Goal: Information Seeking & Learning: Learn about a topic

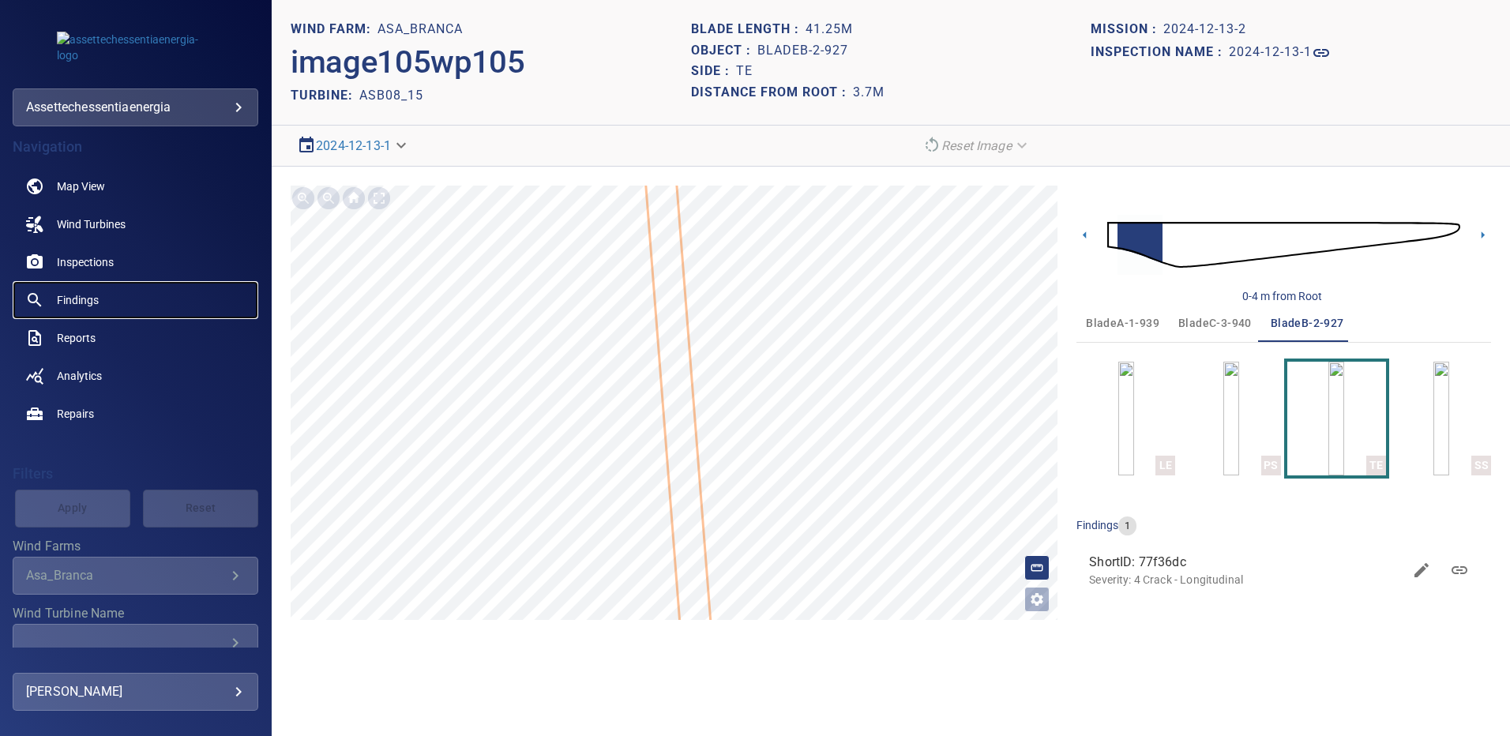
click at [94, 301] on span "Findings" at bounding box center [78, 300] width 42 height 16
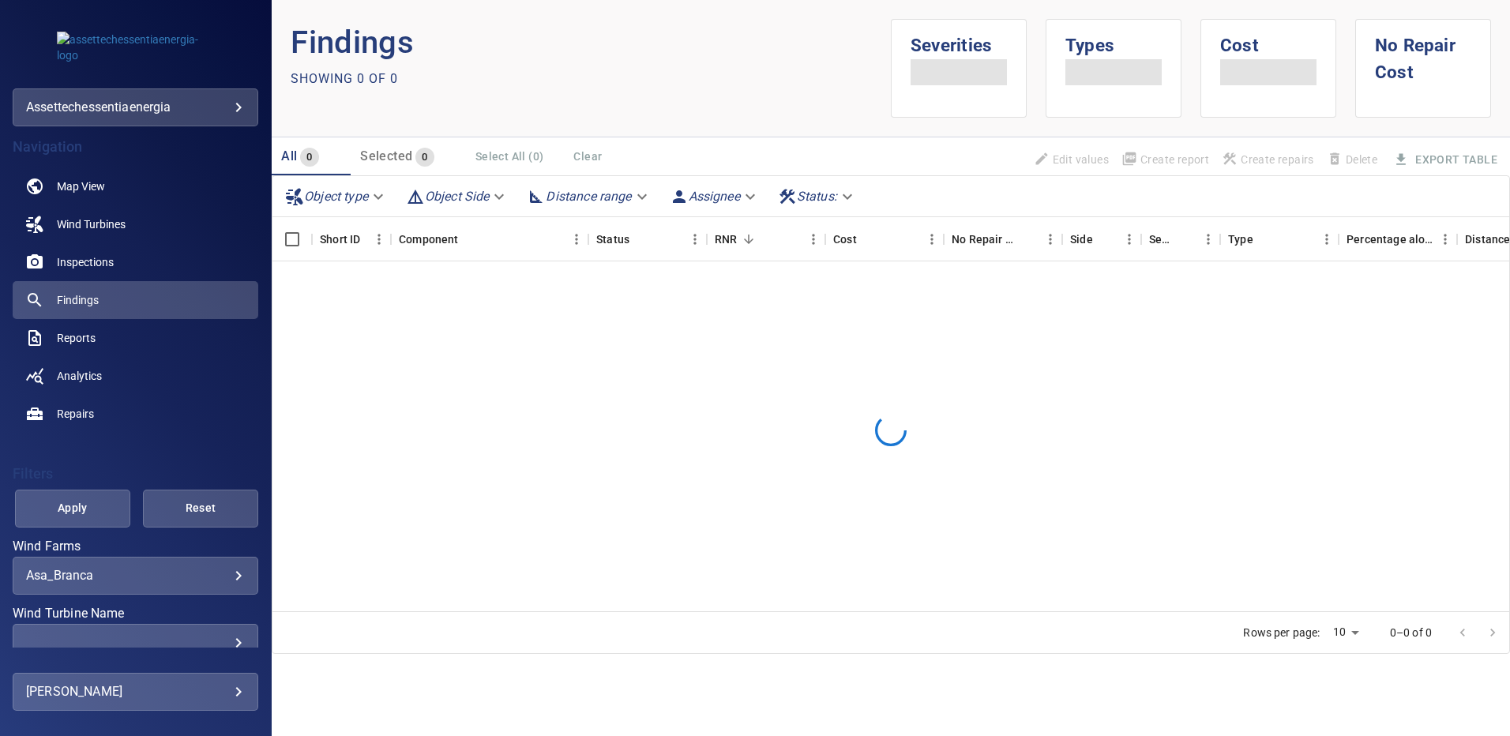
click at [221, 576] on body "**********" at bounding box center [755, 368] width 1510 height 736
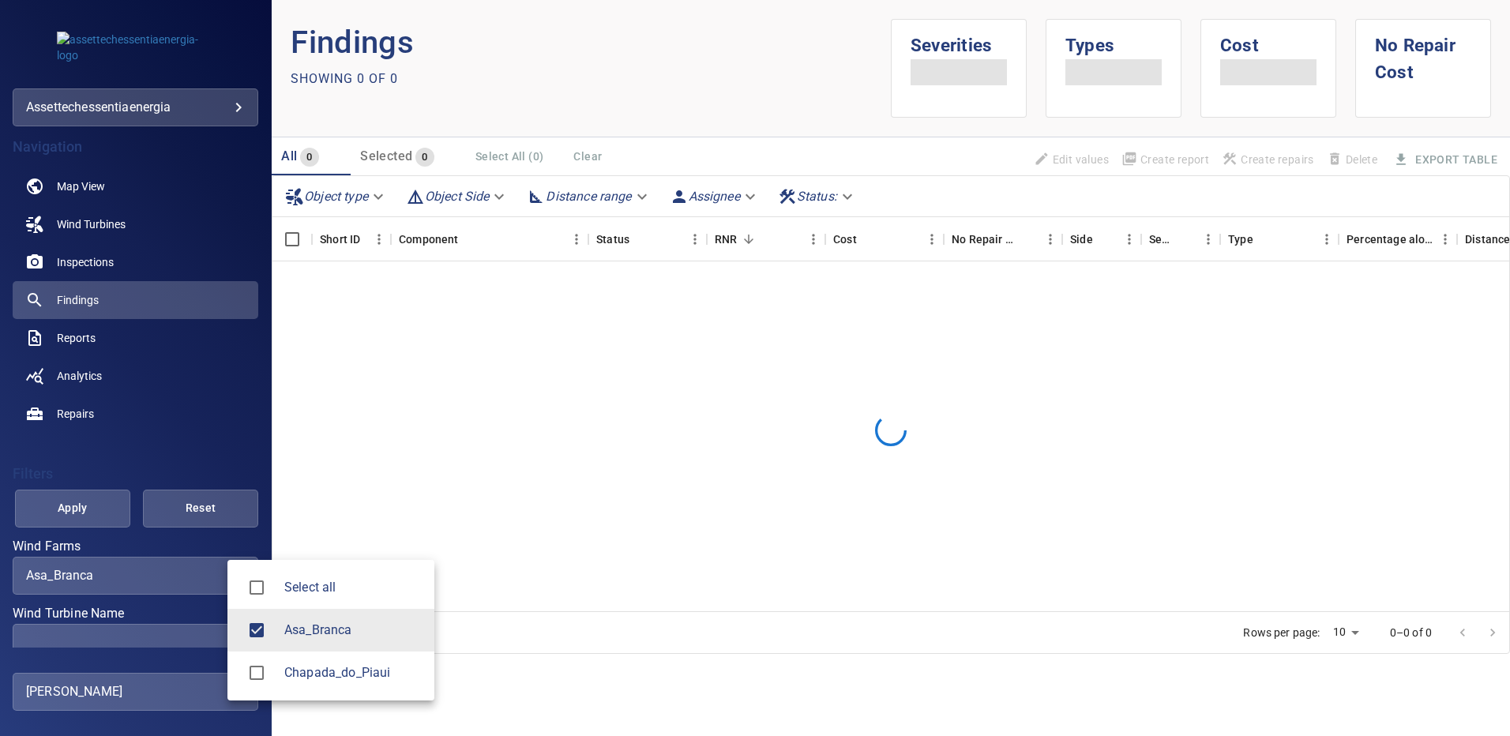
drag, startPoint x: 197, startPoint y: 629, endPoint x: 206, endPoint y: 630, distance: 9.5
click at [197, 630] on div at bounding box center [755, 368] width 1510 height 736
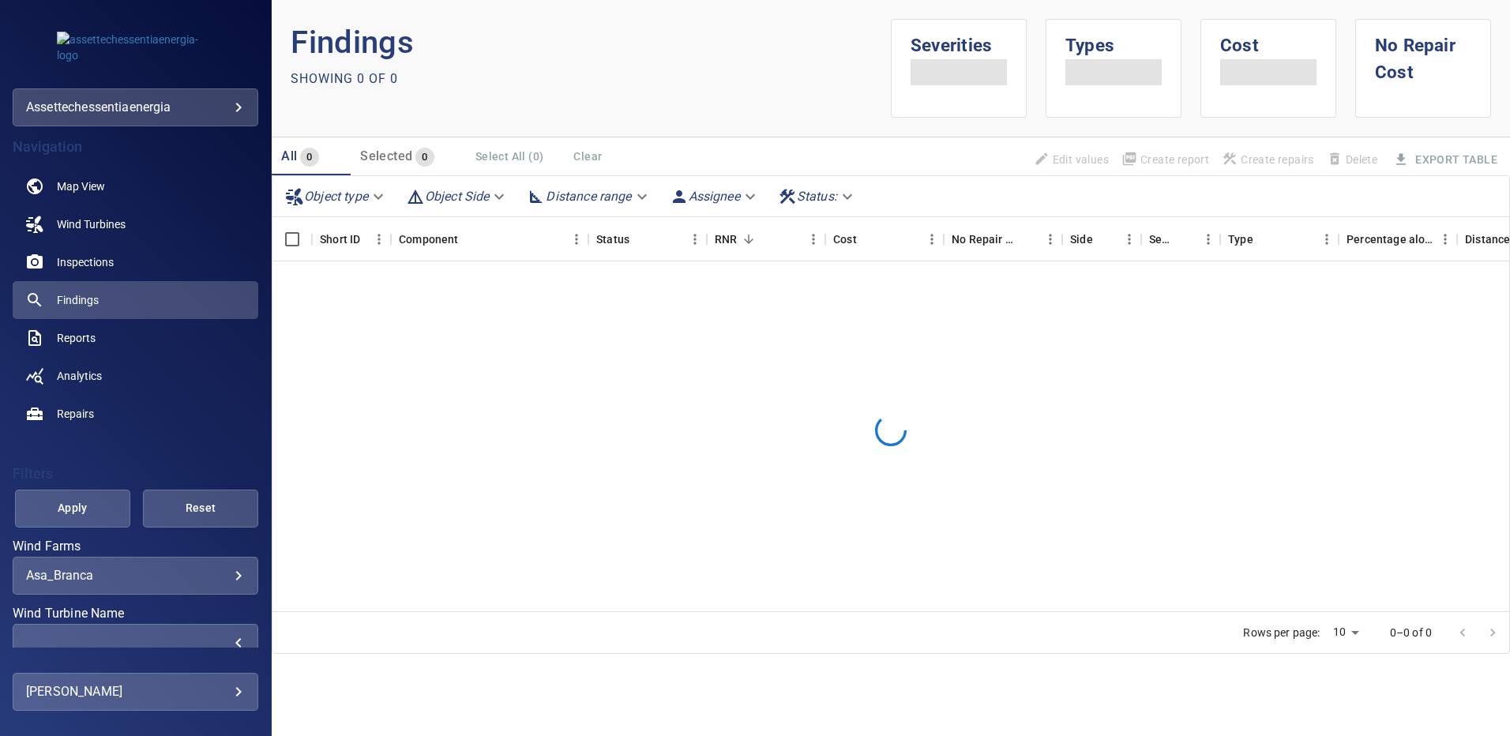
click at [225, 637] on div "​" at bounding box center [135, 642] width 219 height 15
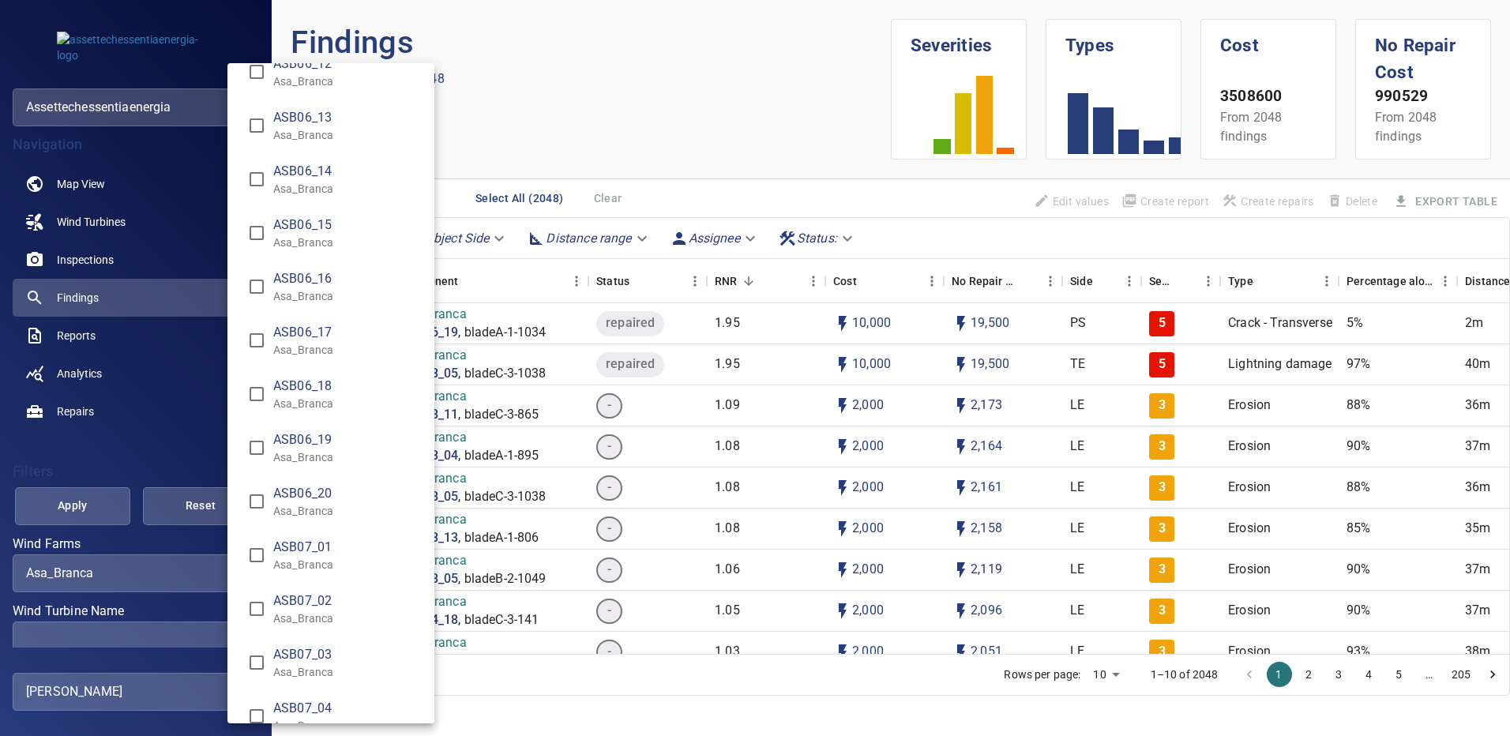
scroll to position [3160, 0]
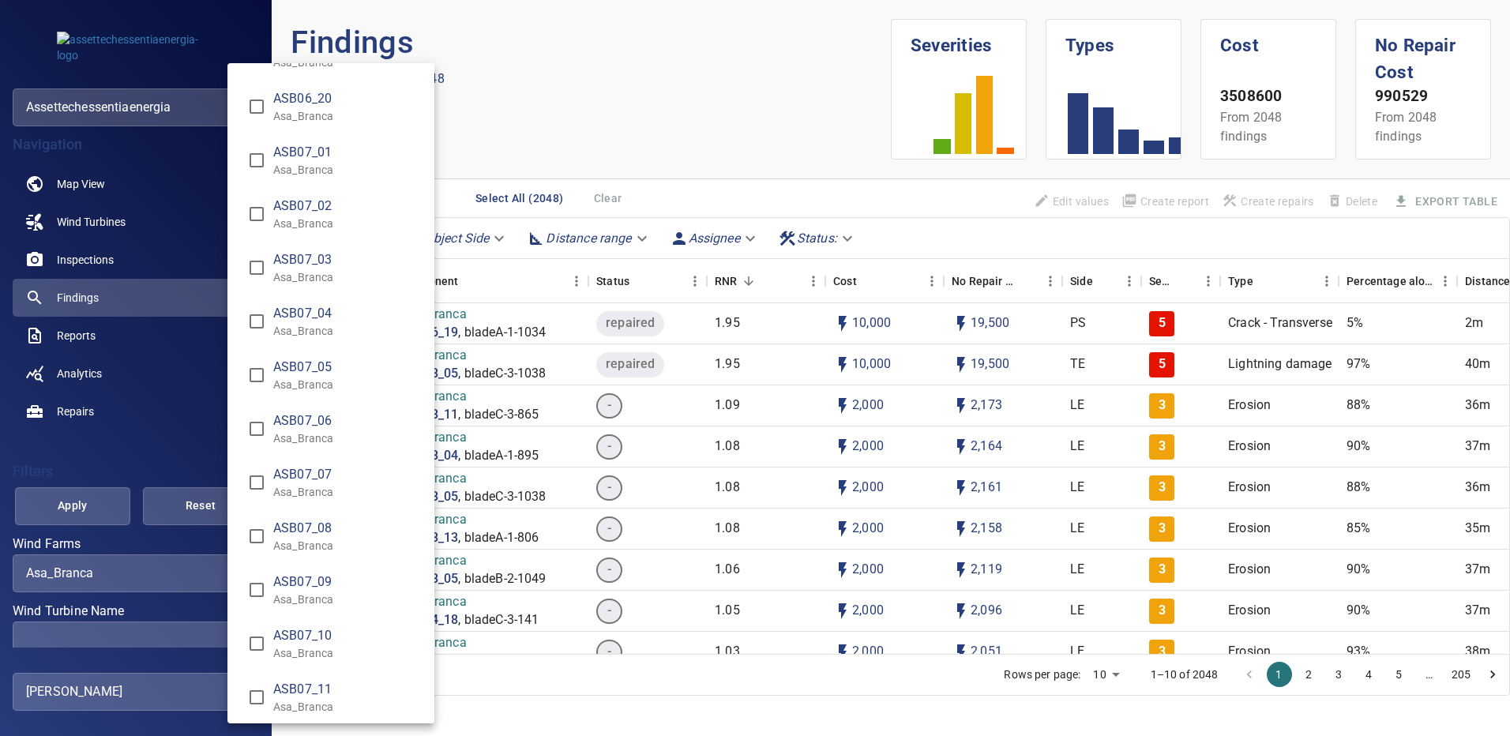
type input "**********"
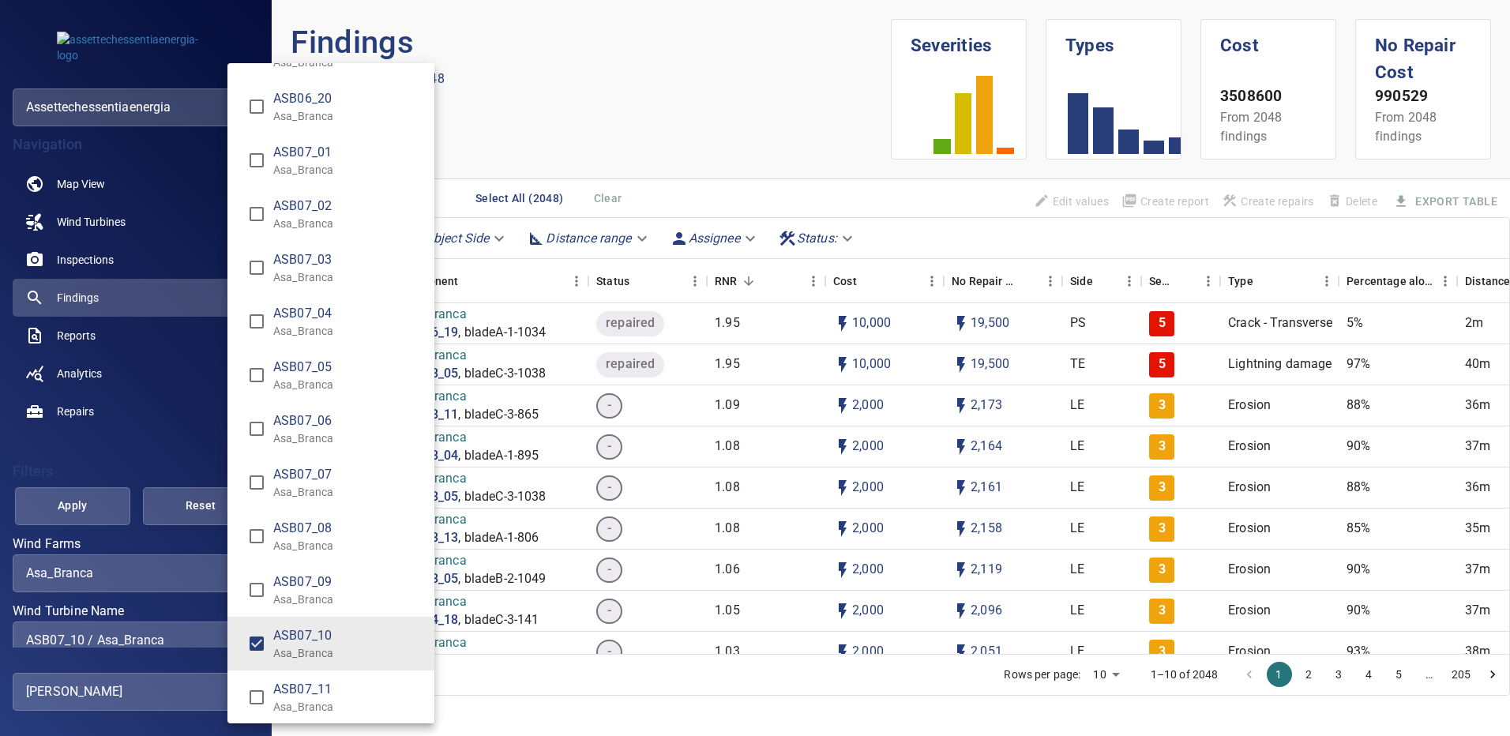
click at [103, 510] on div "Wind Turbine Name" at bounding box center [755, 368] width 1510 height 736
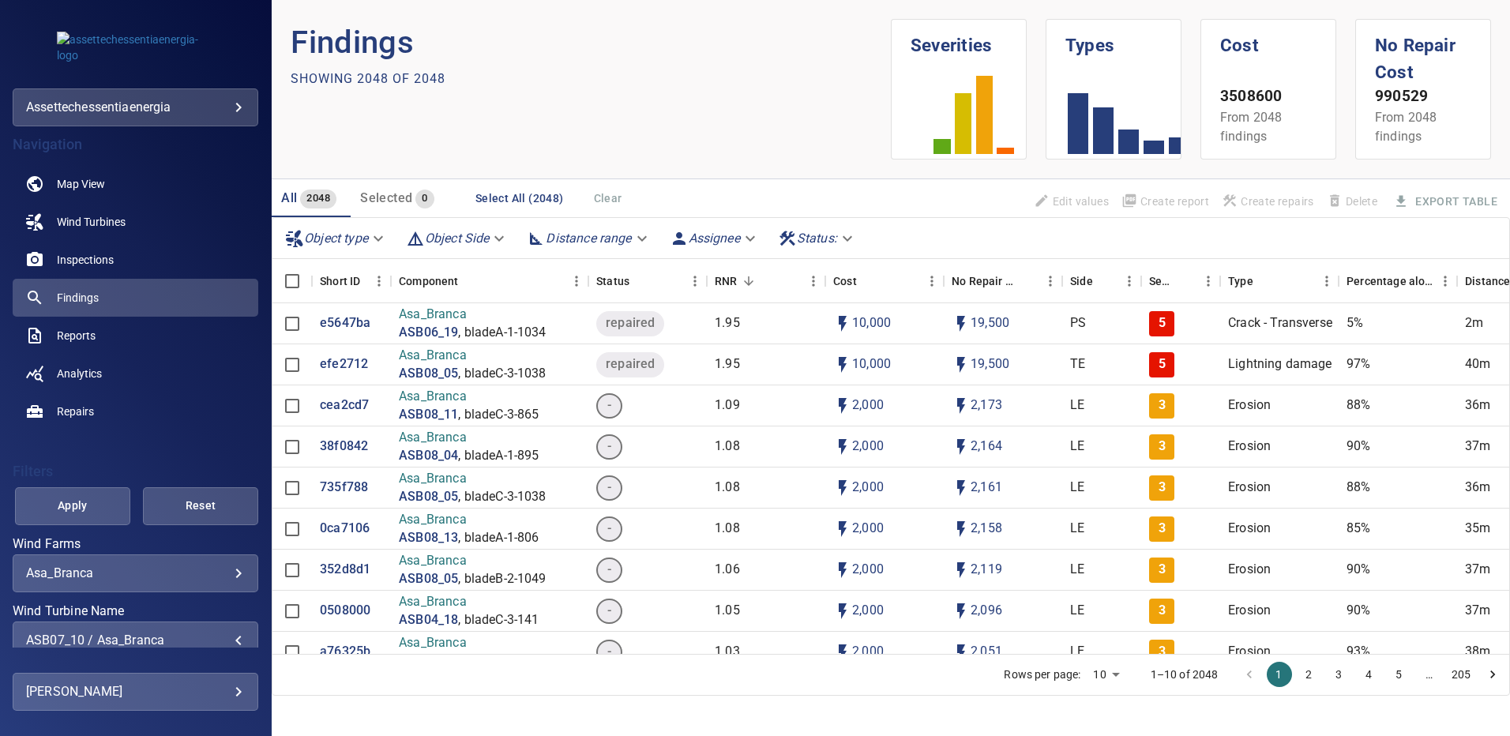
click at [101, 509] on span "Apply" at bounding box center [73, 506] width 76 height 20
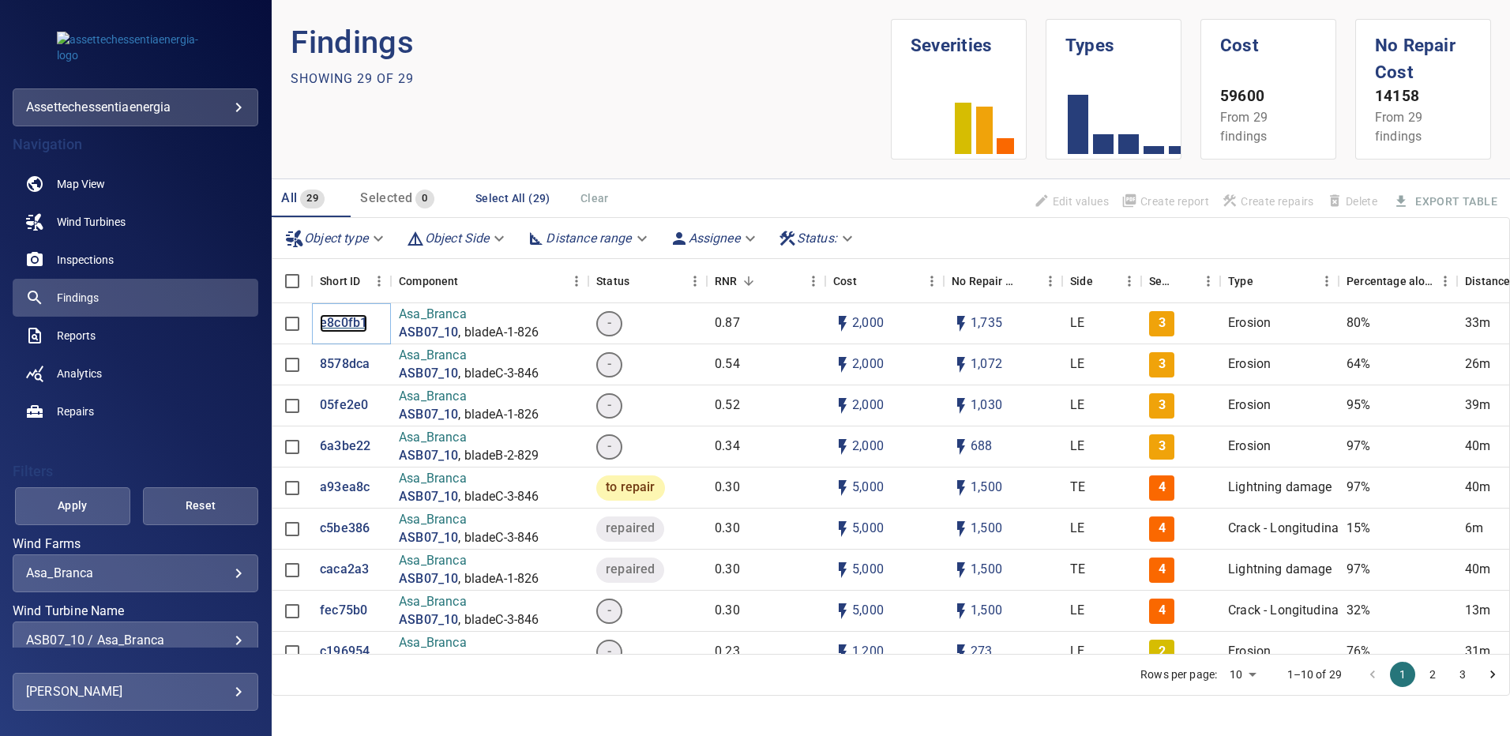
click at [344, 320] on p "e8c0fb1" at bounding box center [343, 323] width 47 height 18
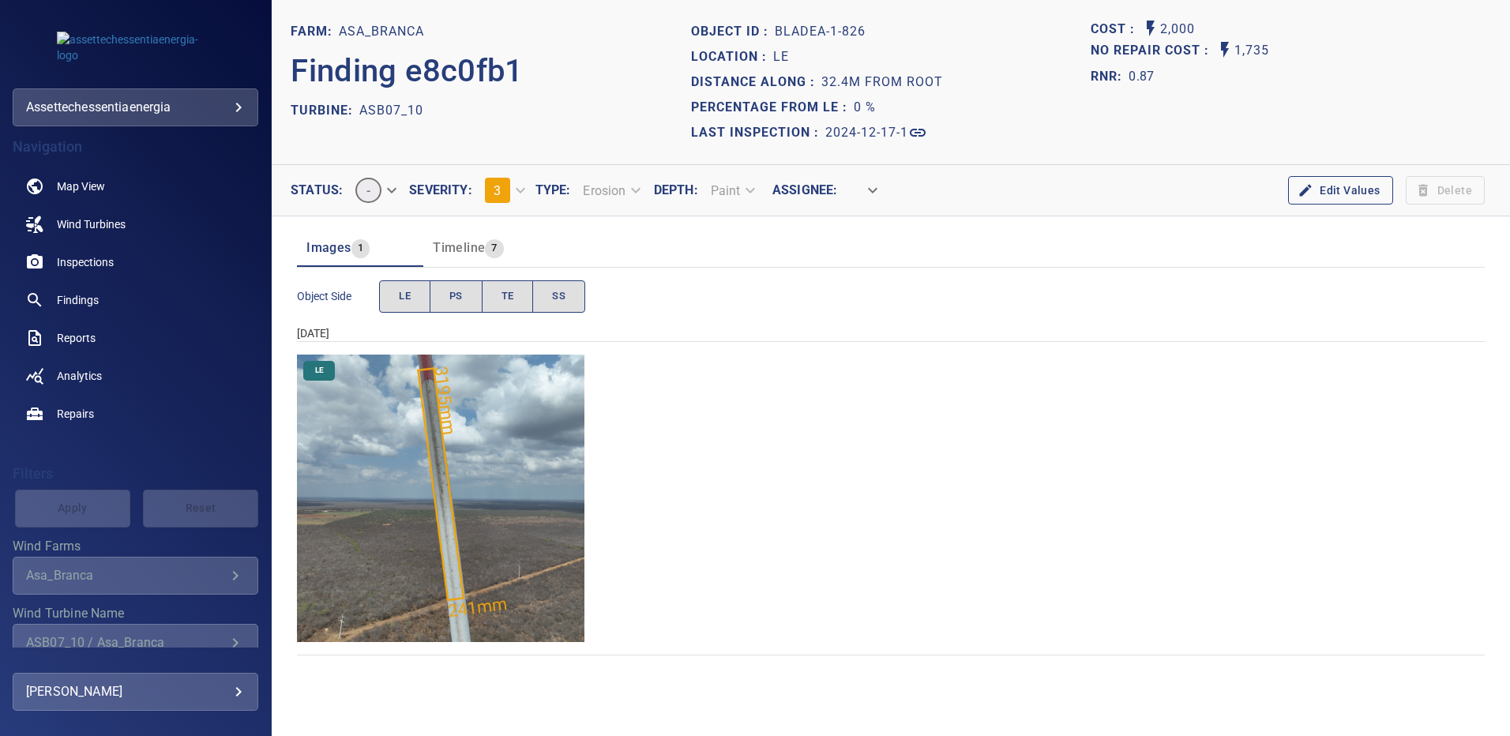
click at [476, 457] on img "Asa_Branca/ASB07_10/2024-12-17-1/2024-12-17-1/image11wp11.jpg" at bounding box center [441, 499] width 288 height 288
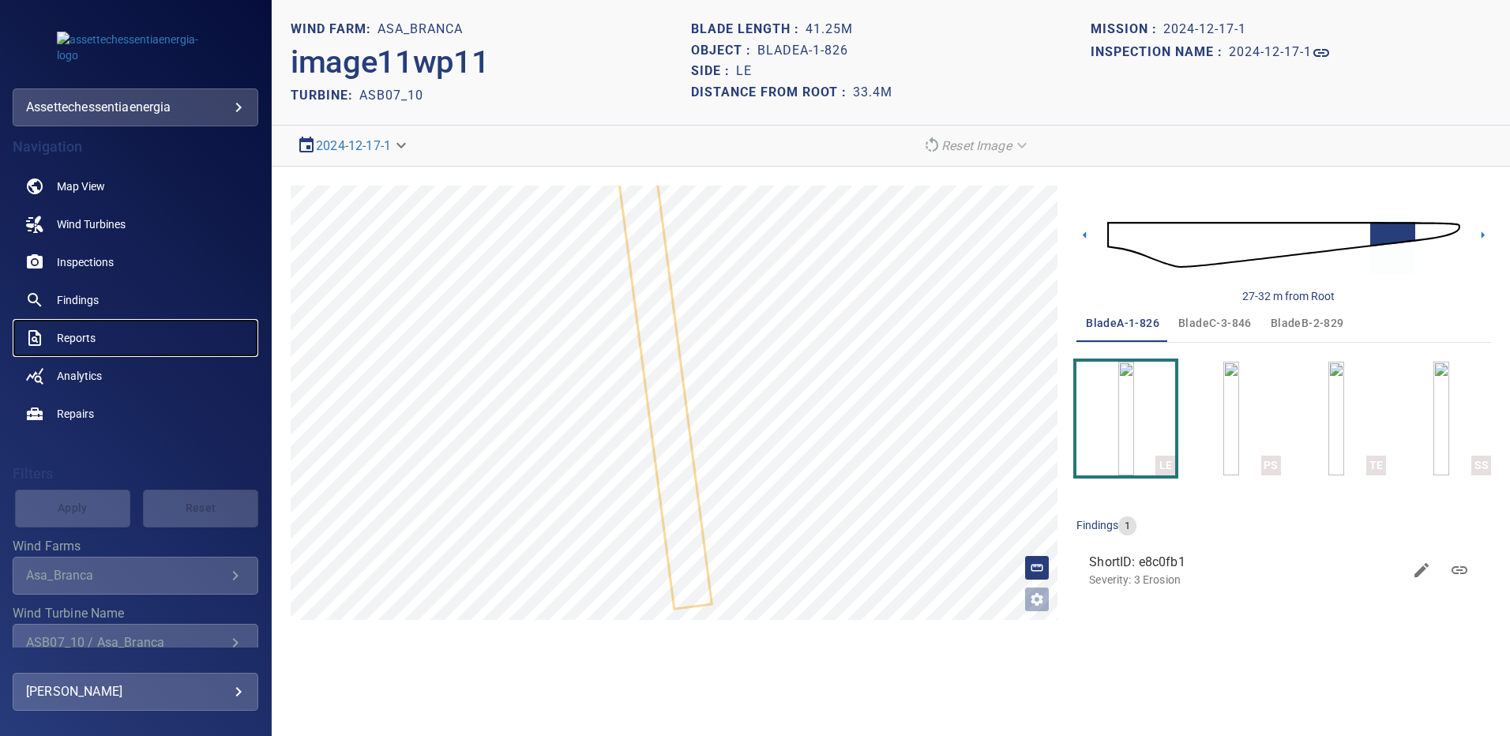
click at [88, 338] on span "Reports" at bounding box center [76, 338] width 39 height 16
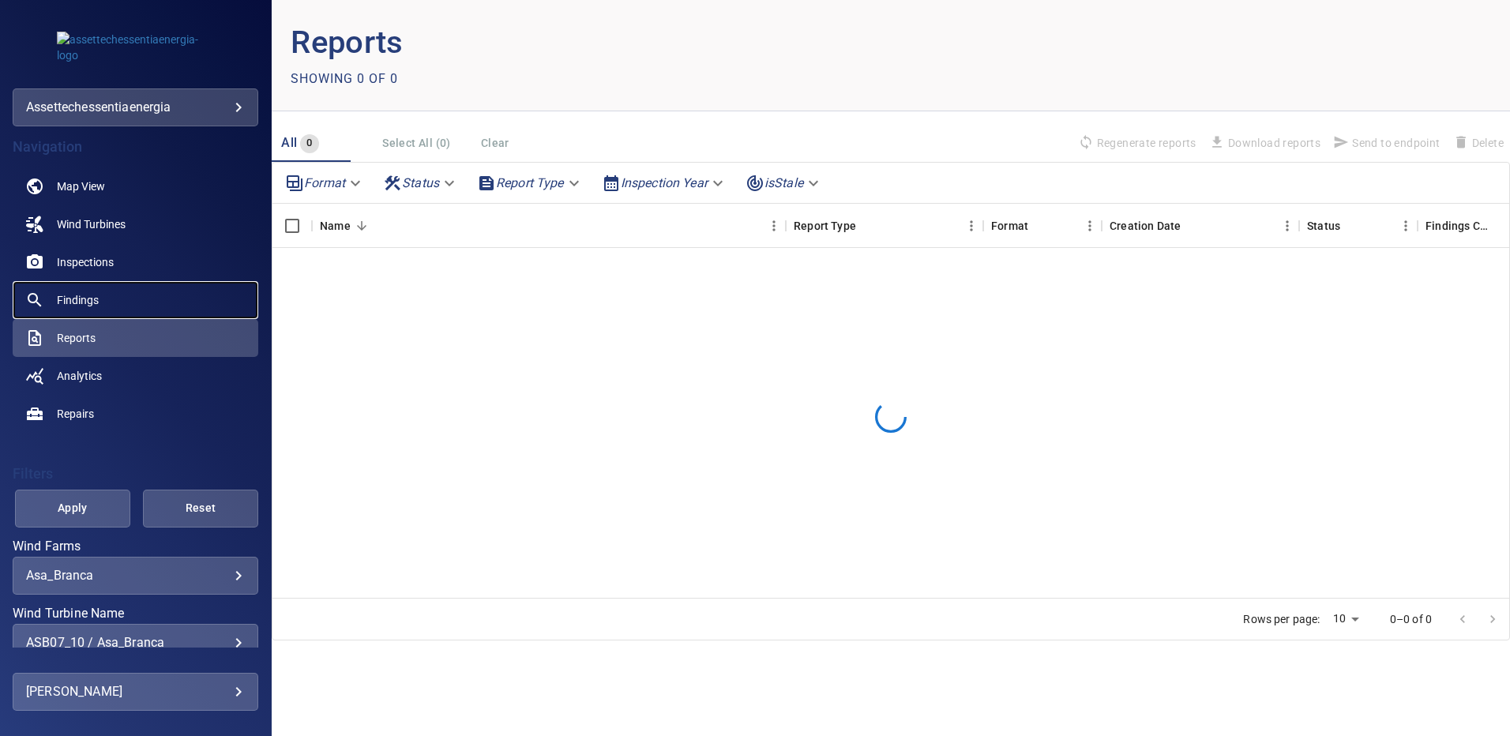
click at [86, 294] on span "Findings" at bounding box center [78, 300] width 42 height 16
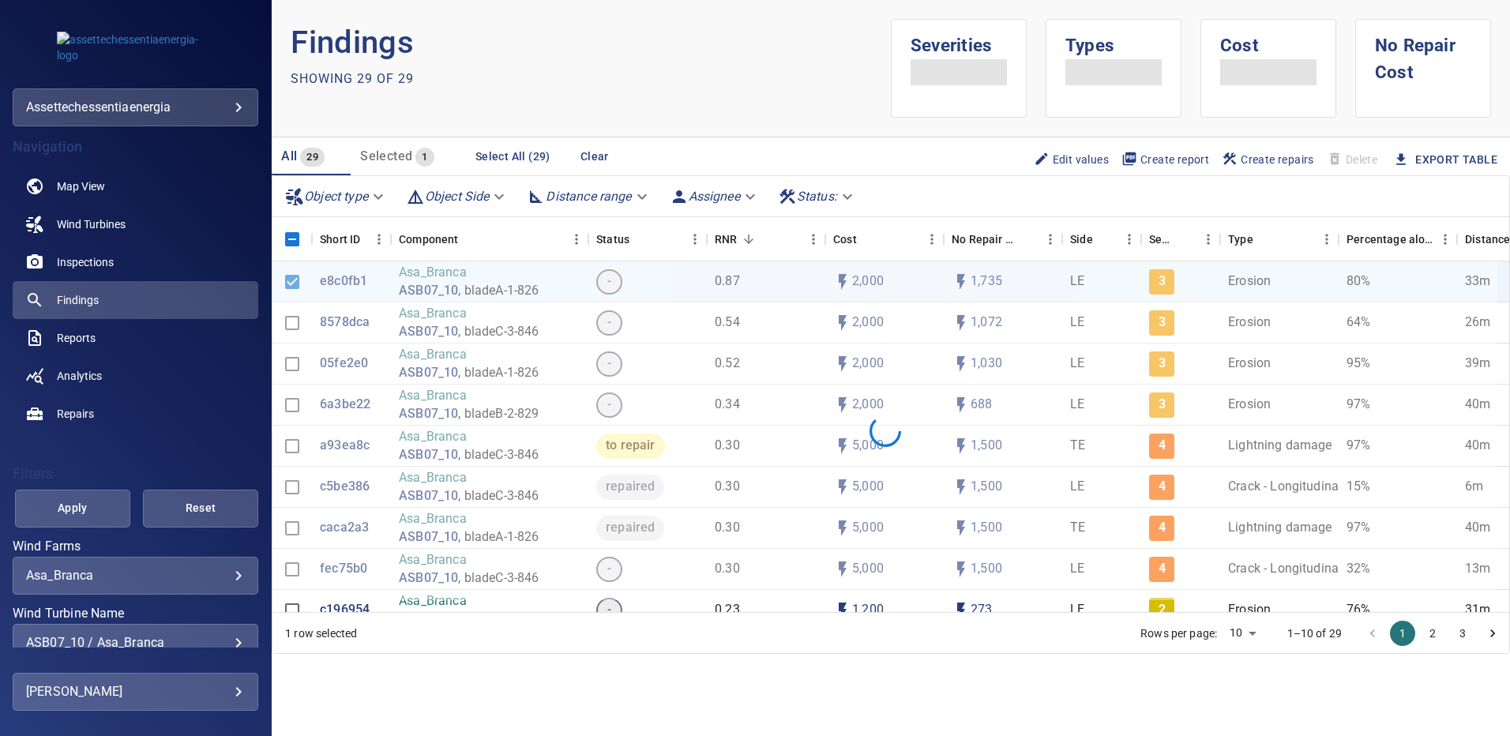
click at [228, 639] on div "ASB07_10 / Asa_Branca" at bounding box center [135, 642] width 219 height 15
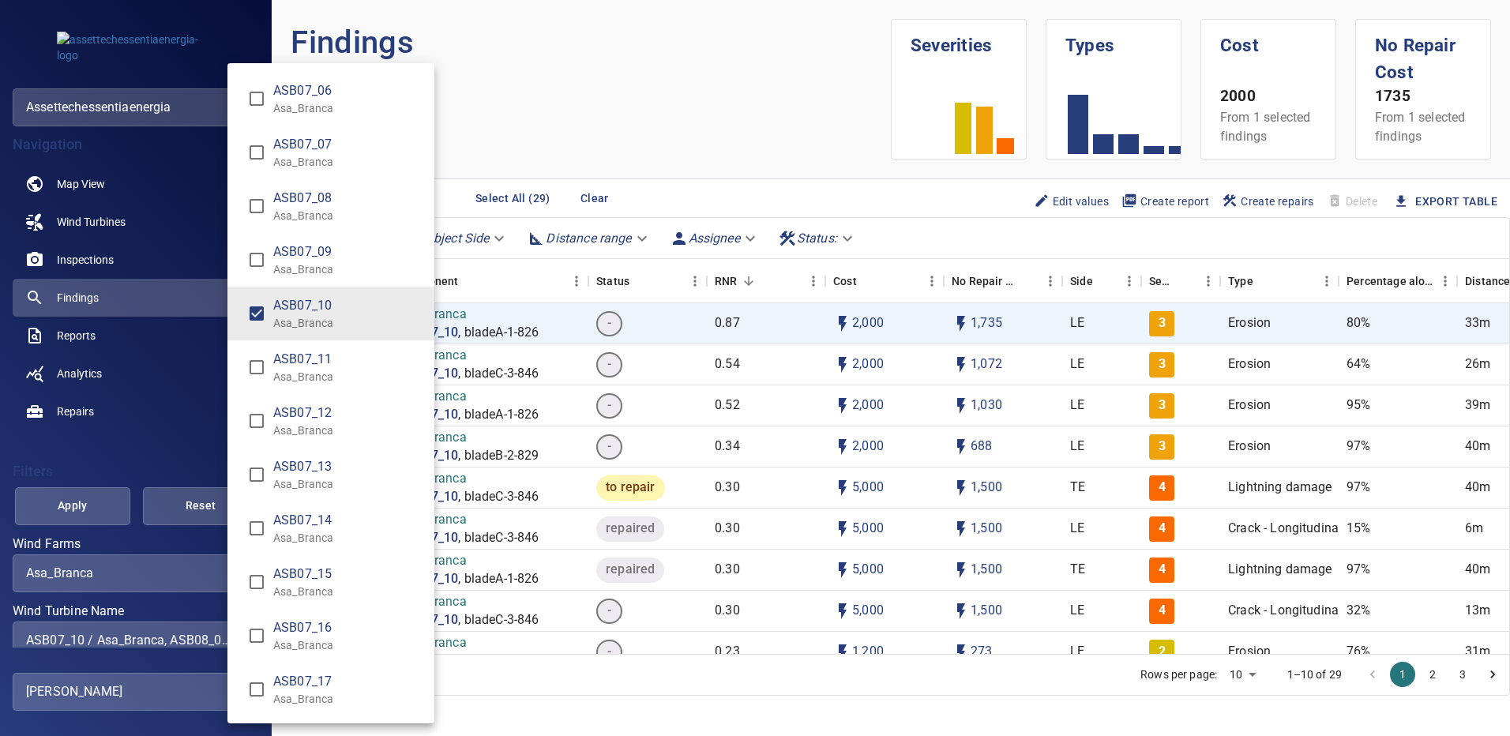
scroll to position [3489, 0]
type input "**********"
click at [101, 502] on div "Wind Turbine Name" at bounding box center [755, 368] width 1510 height 736
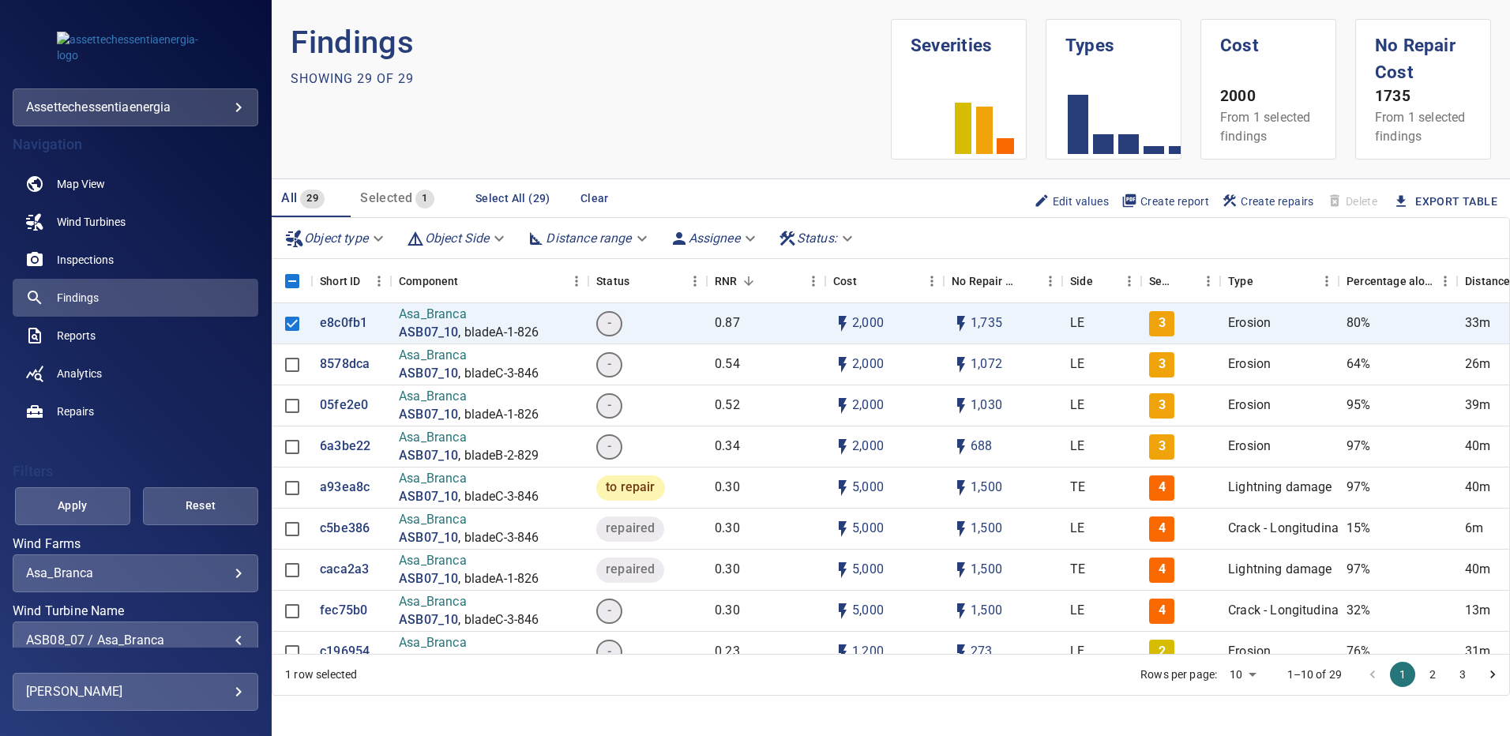
click at [101, 502] on span "Apply" at bounding box center [73, 506] width 76 height 20
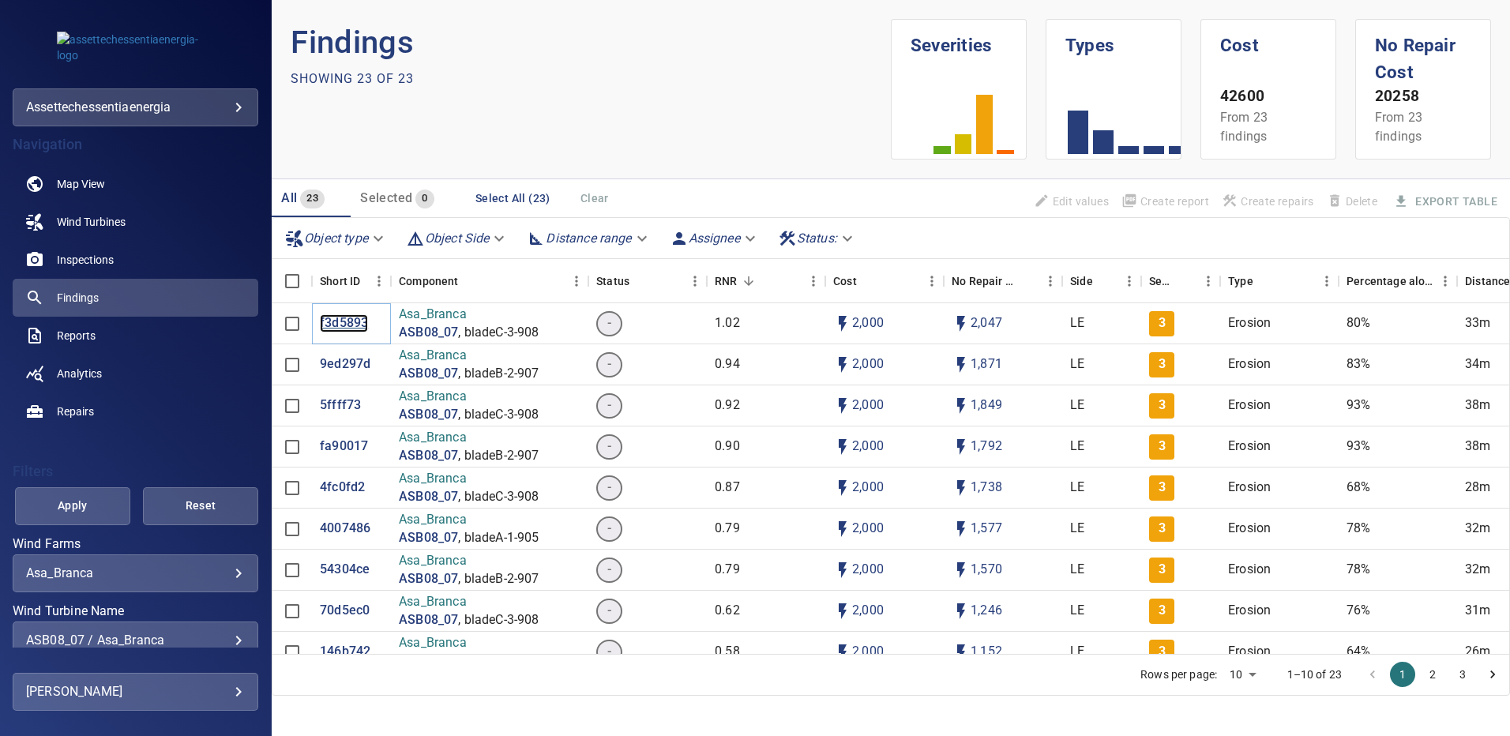
click at [344, 326] on p "f3d5893" at bounding box center [344, 323] width 48 height 18
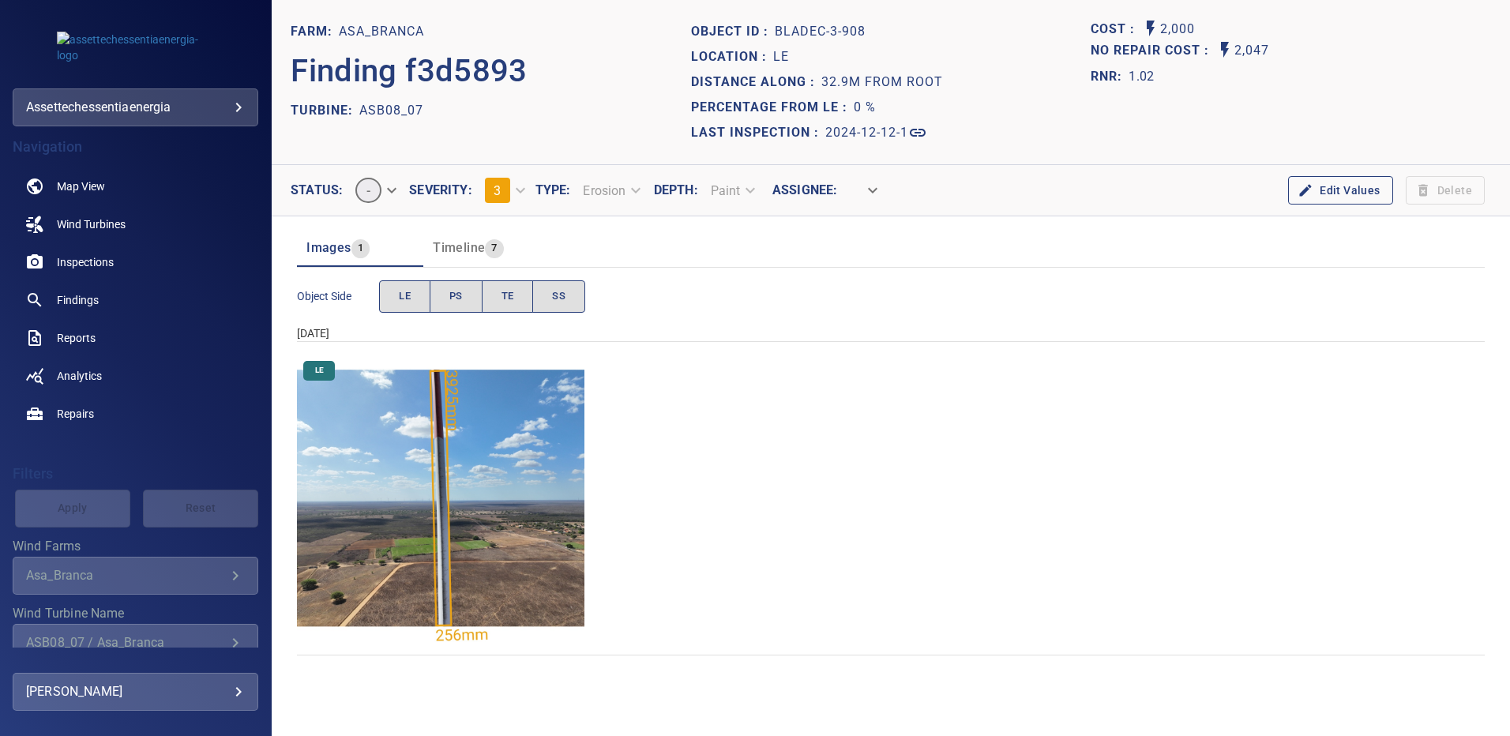
click at [527, 453] on img "Asa_Branca/ASB08_07/2024-12-12-1/2024-12-12-3/image124wp124.jpg" at bounding box center [441, 499] width 288 height 288
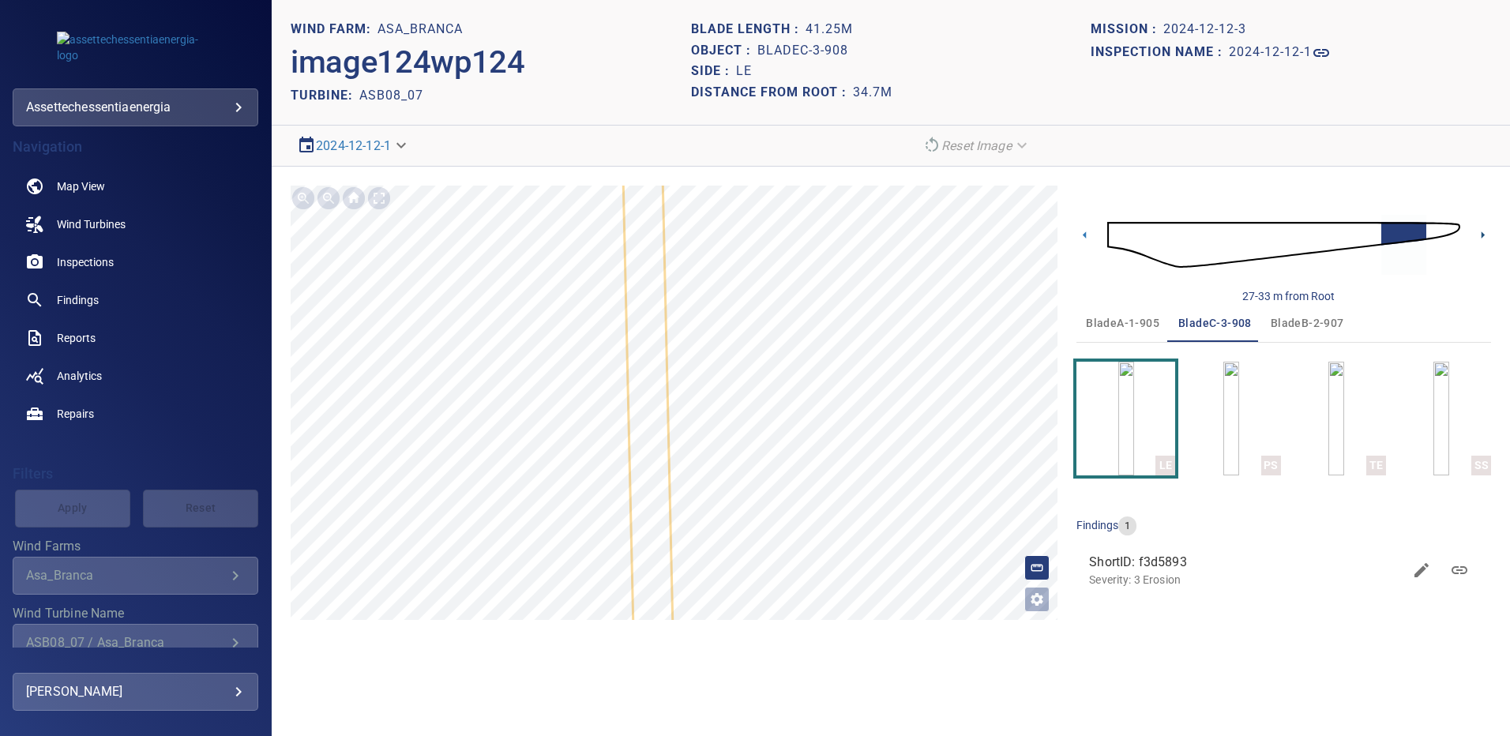
click at [1476, 231] on icon at bounding box center [1483, 235] width 17 height 17
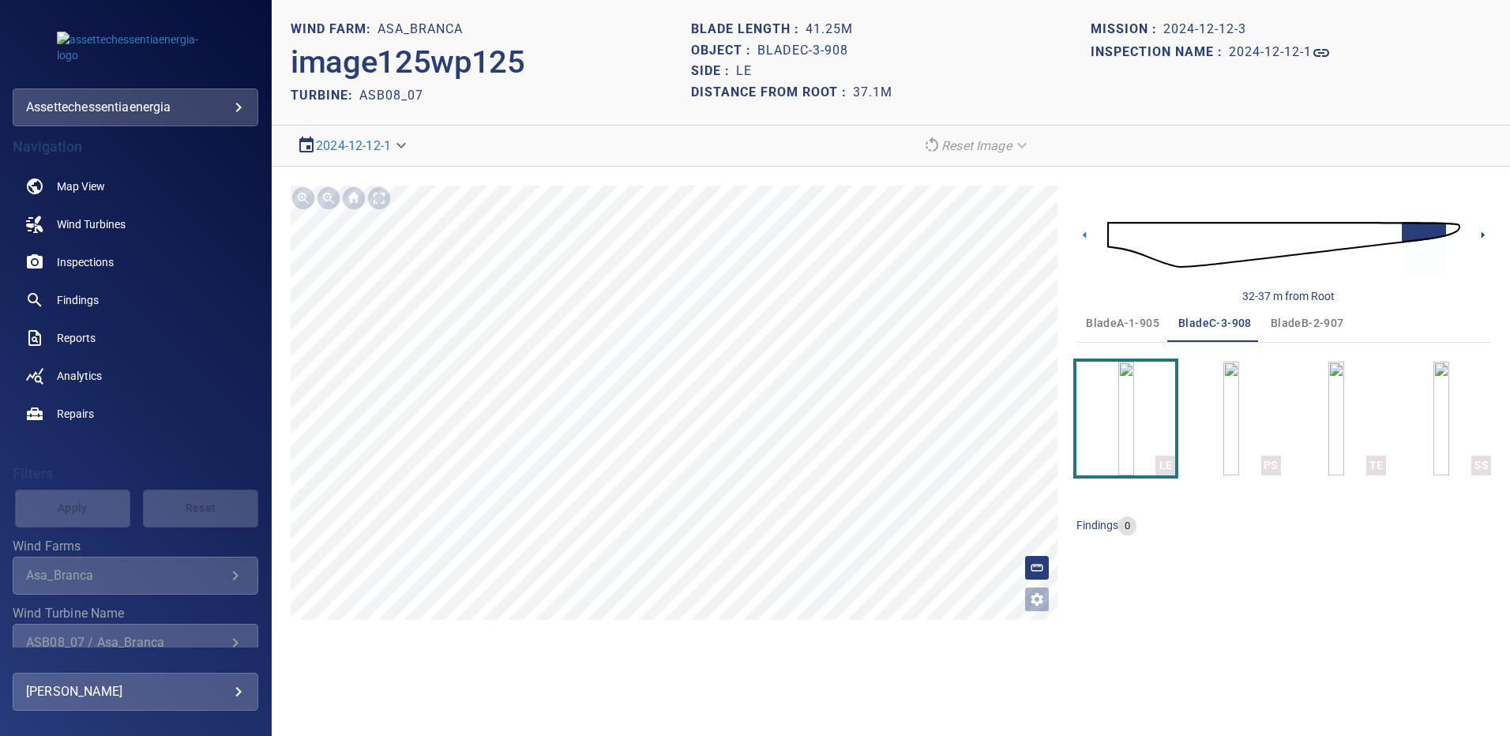
click at [1479, 235] on icon at bounding box center [1483, 235] width 17 height 17
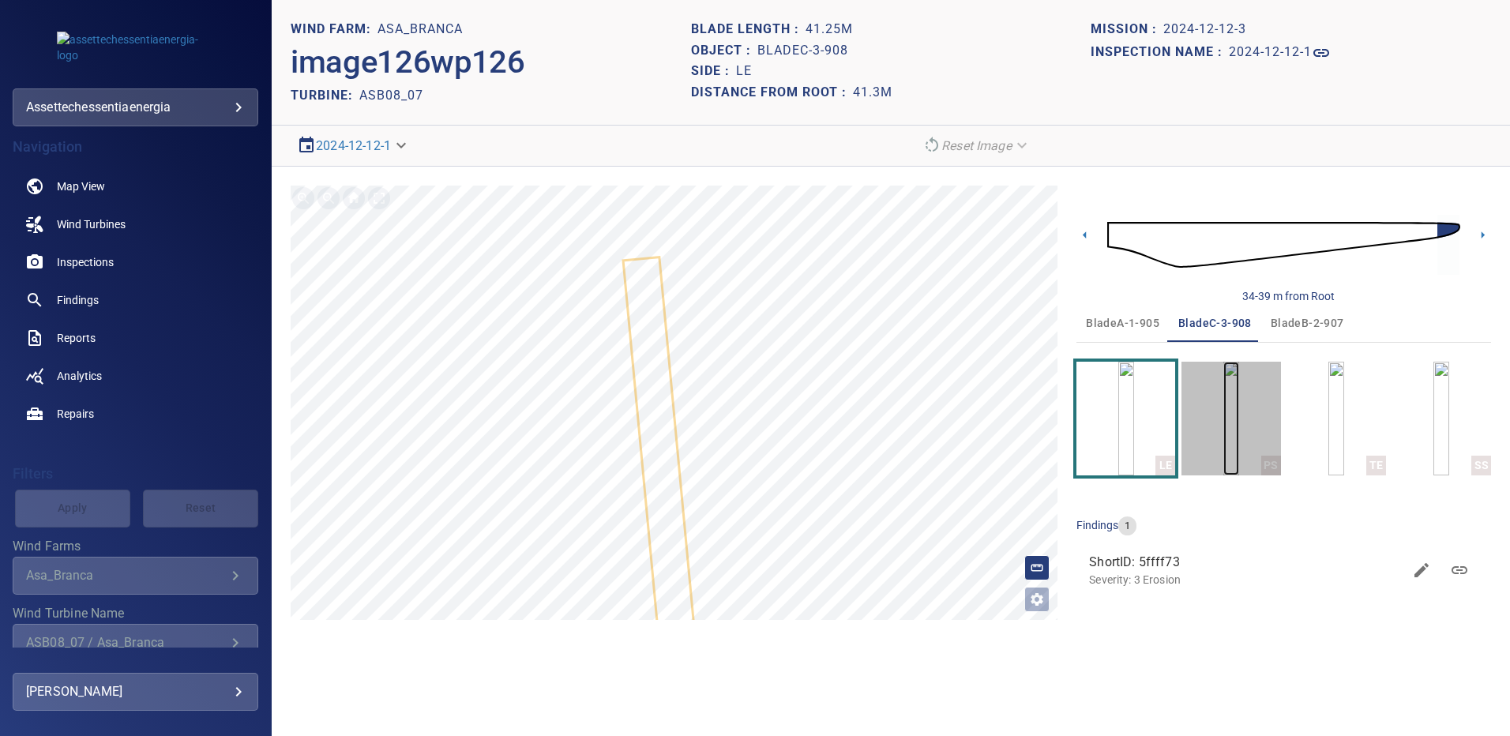
click at [1239, 426] on img "button" at bounding box center [1232, 419] width 16 height 114
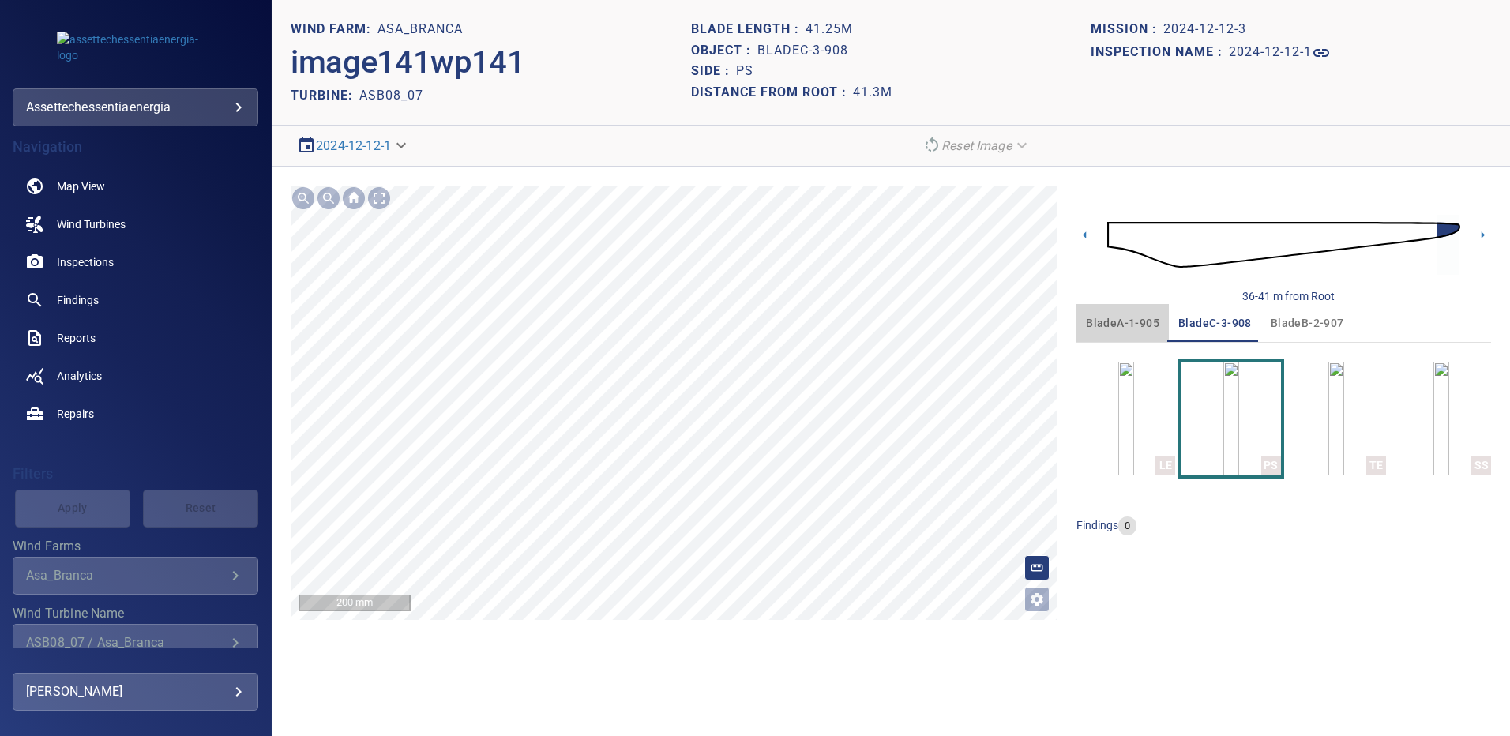
click at [1109, 318] on span "bladeA-1-905" at bounding box center [1122, 324] width 73 height 20
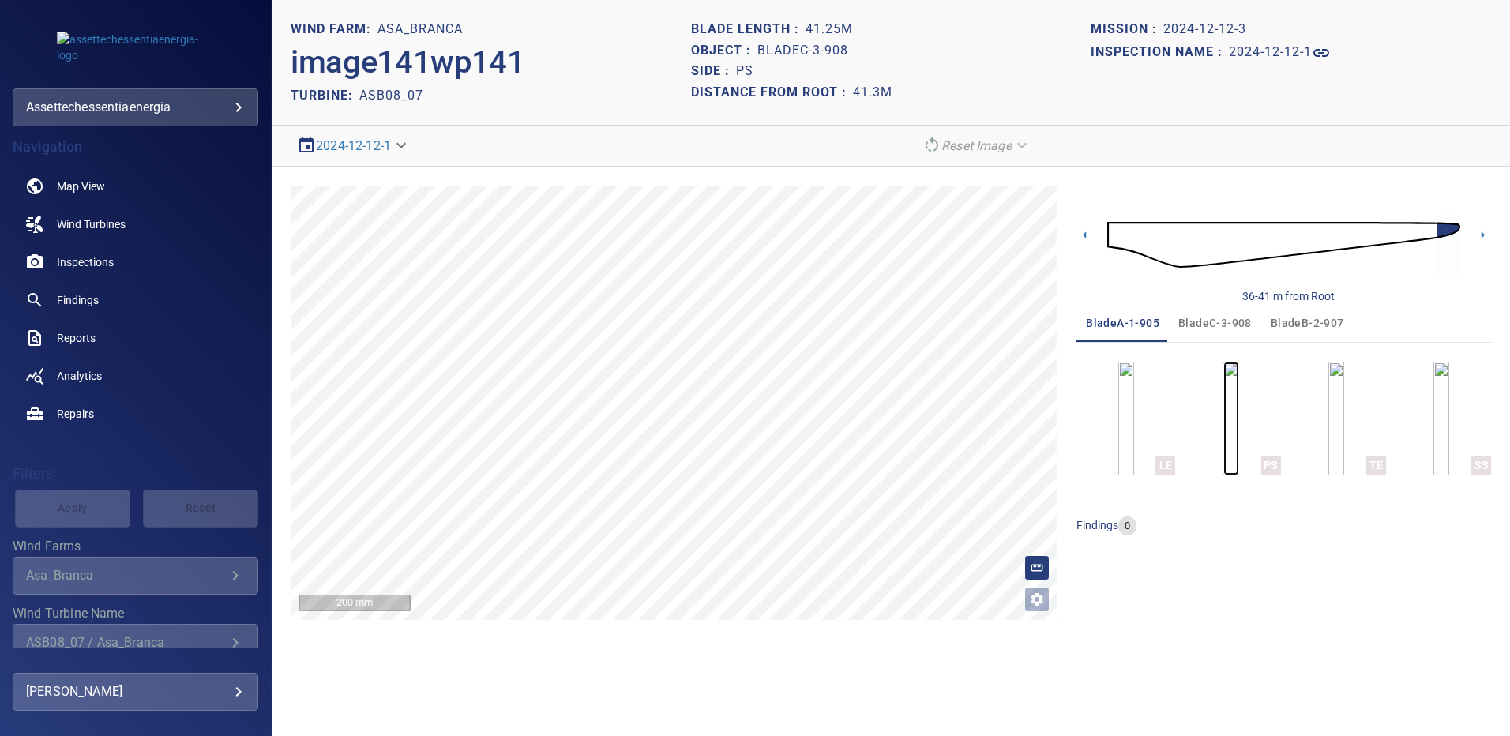
click at [1239, 427] on img "button" at bounding box center [1232, 419] width 16 height 114
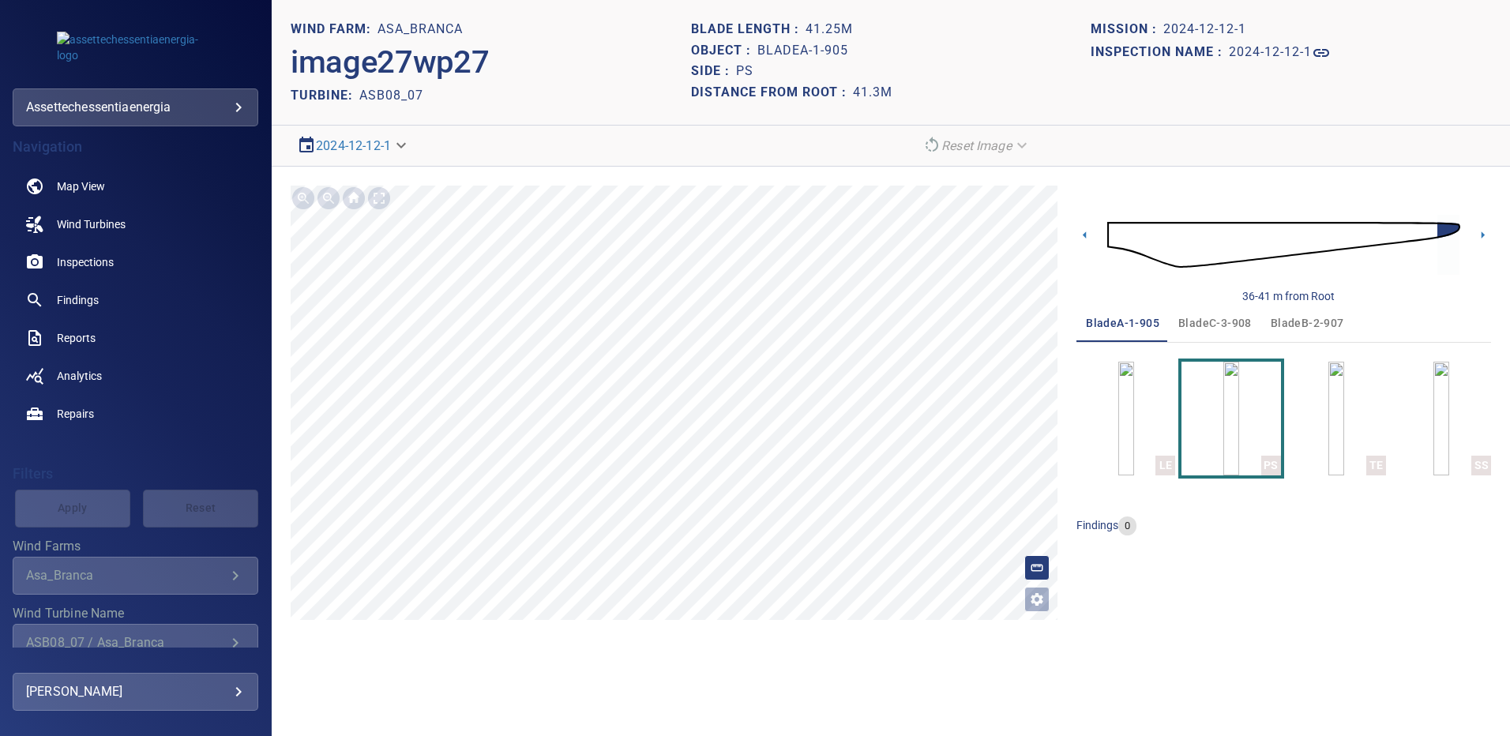
drag, startPoint x: 1217, startPoint y: 311, endPoint x: 1223, endPoint y: 342, distance: 31.4
click at [1217, 311] on button "bladeC-3-908" at bounding box center [1215, 323] width 92 height 38
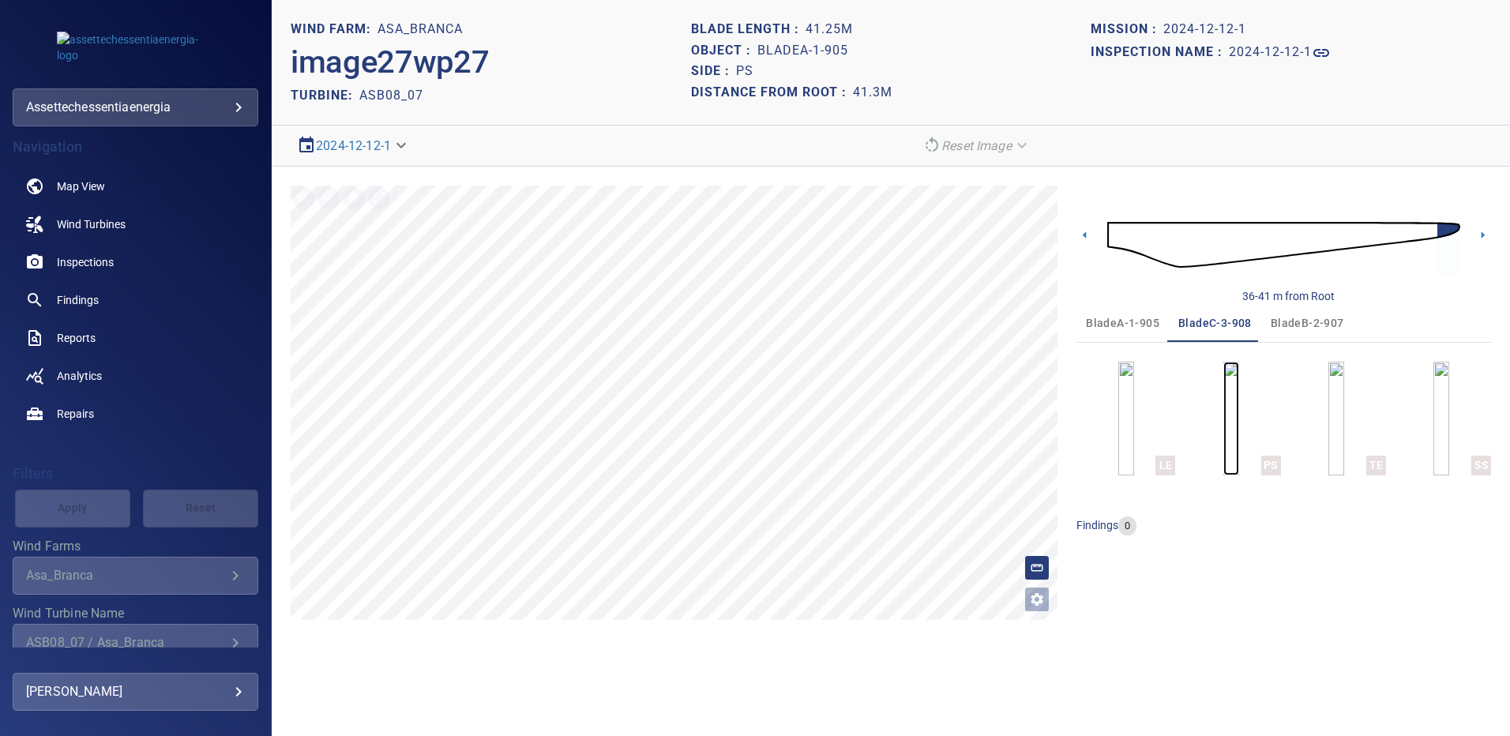
click at [1235, 408] on img "button" at bounding box center [1232, 419] width 16 height 114
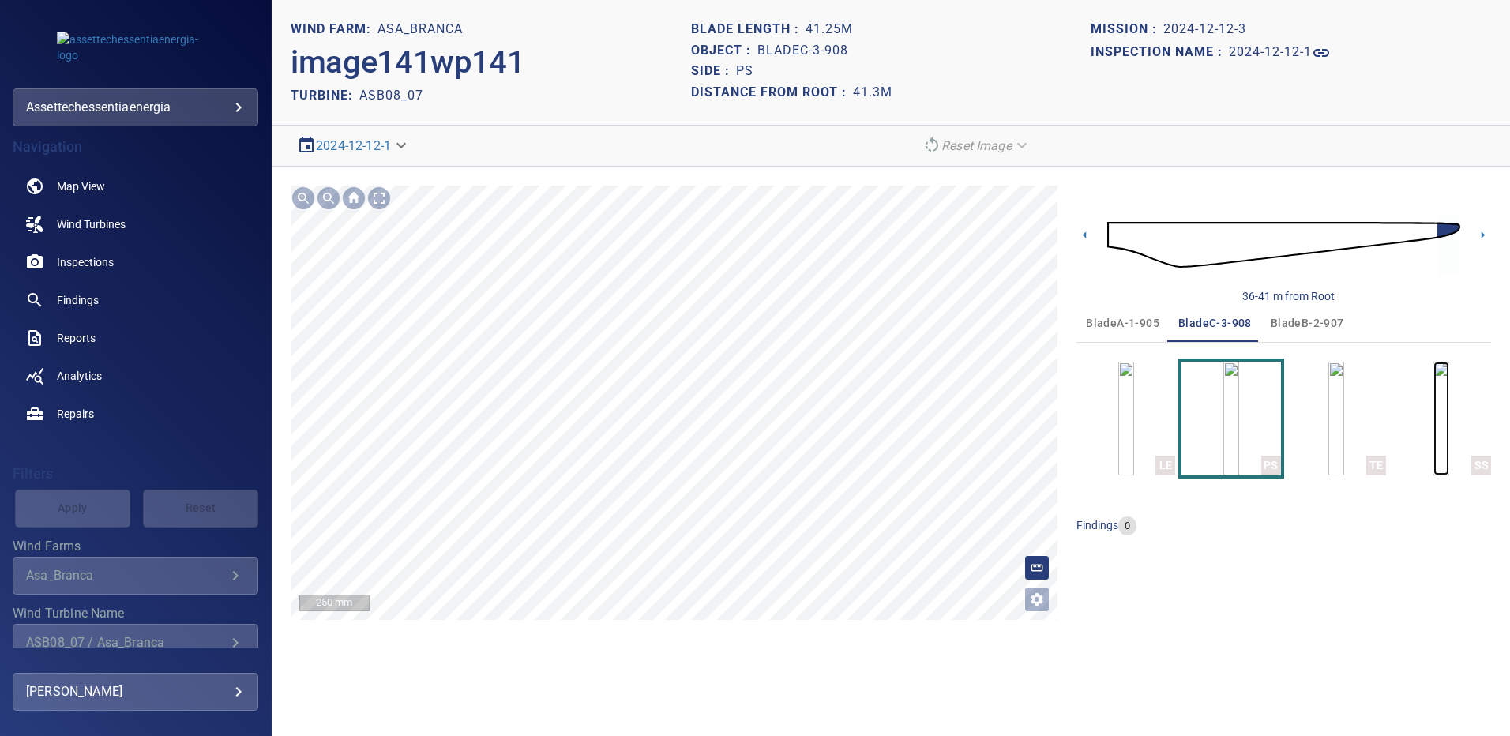
click at [1434, 427] on img "button" at bounding box center [1442, 419] width 16 height 114
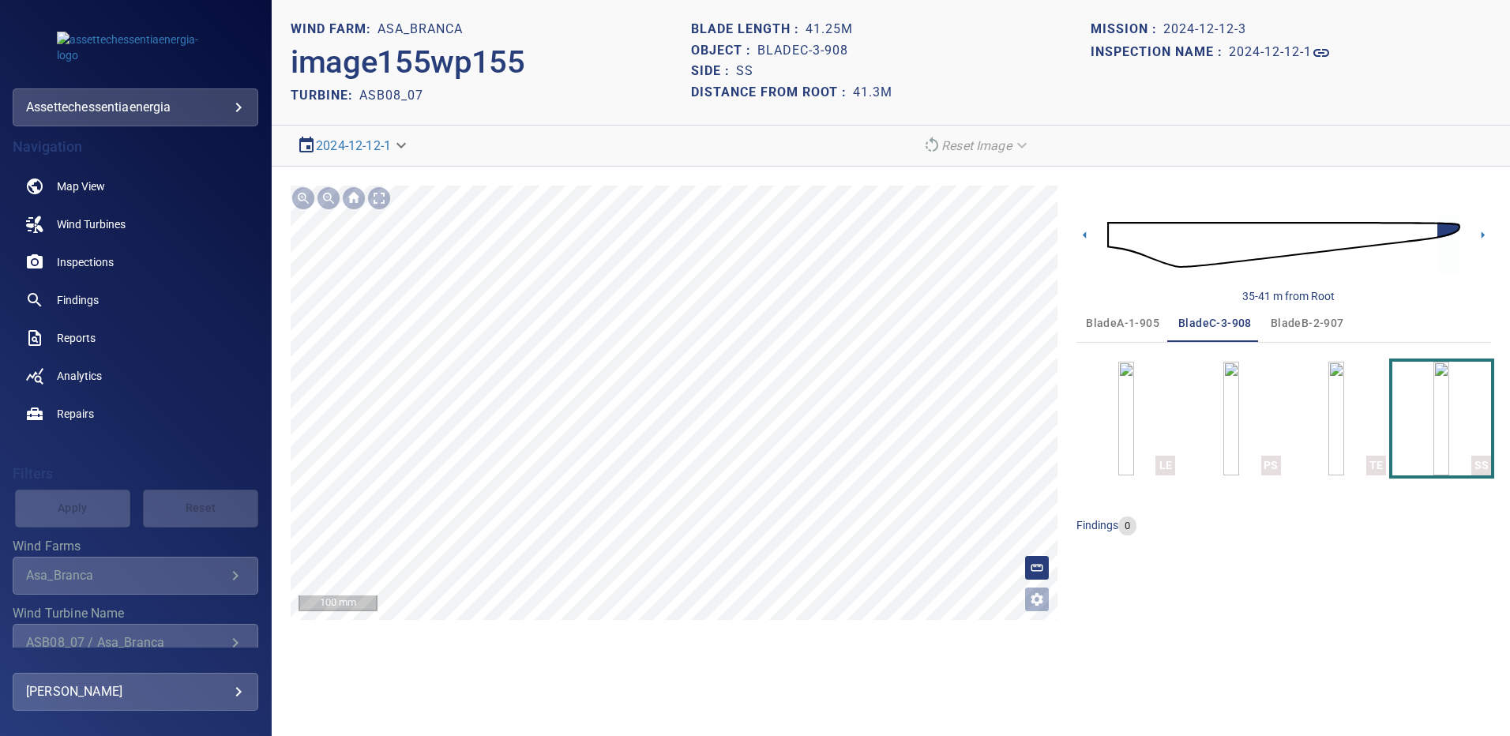
click at [1312, 323] on span "bladeB-2-907" at bounding box center [1307, 324] width 73 height 20
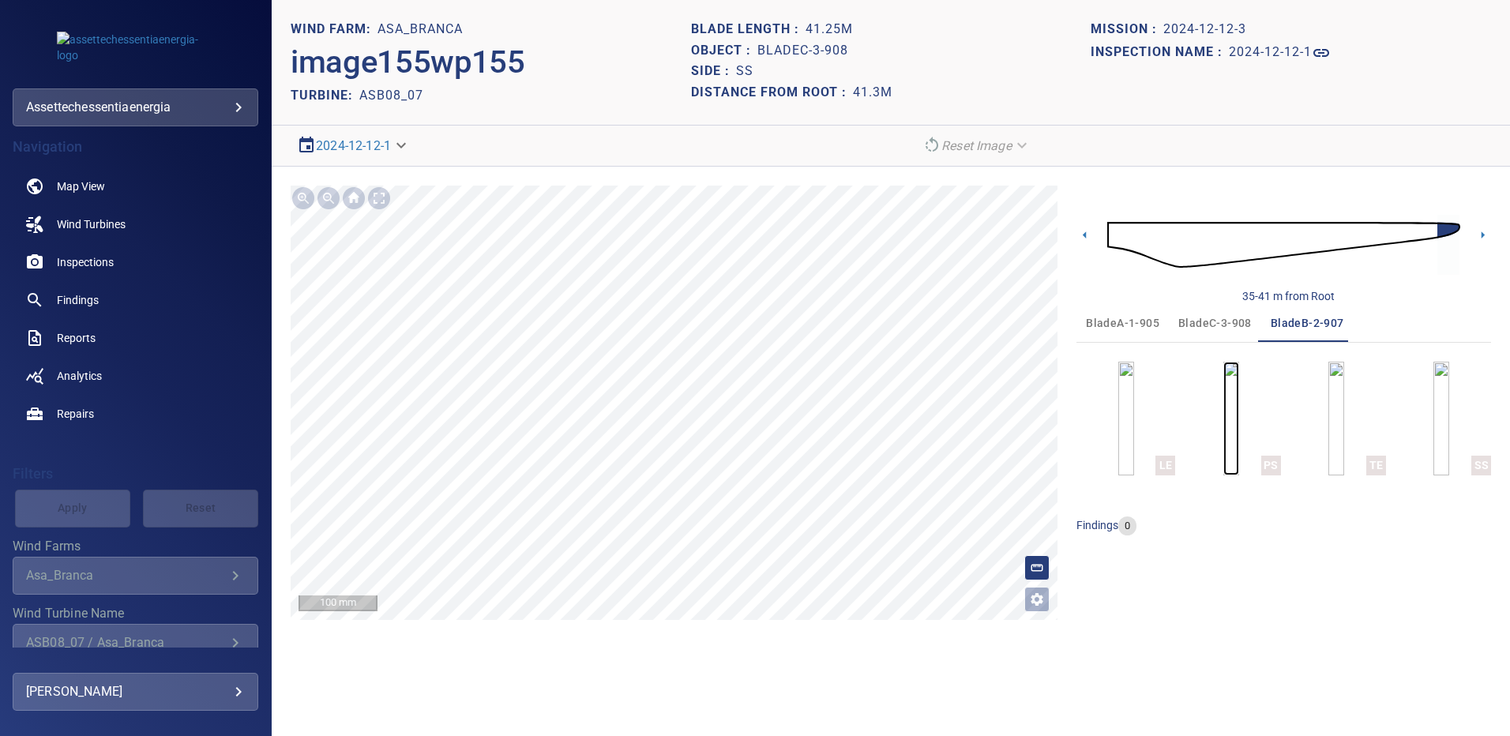
click at [1224, 423] on img "button" at bounding box center [1232, 419] width 16 height 114
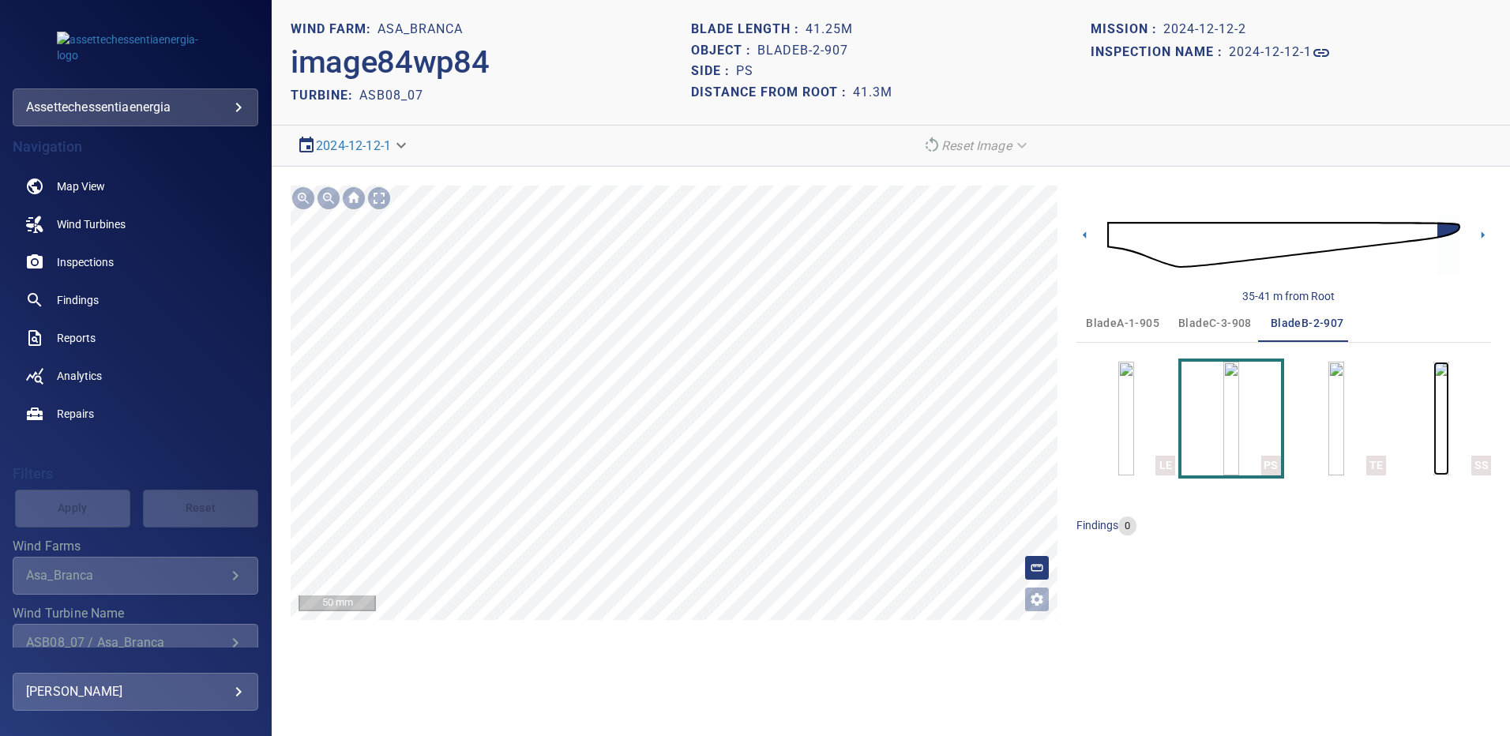
click at [1439, 419] on img "button" at bounding box center [1442, 419] width 16 height 114
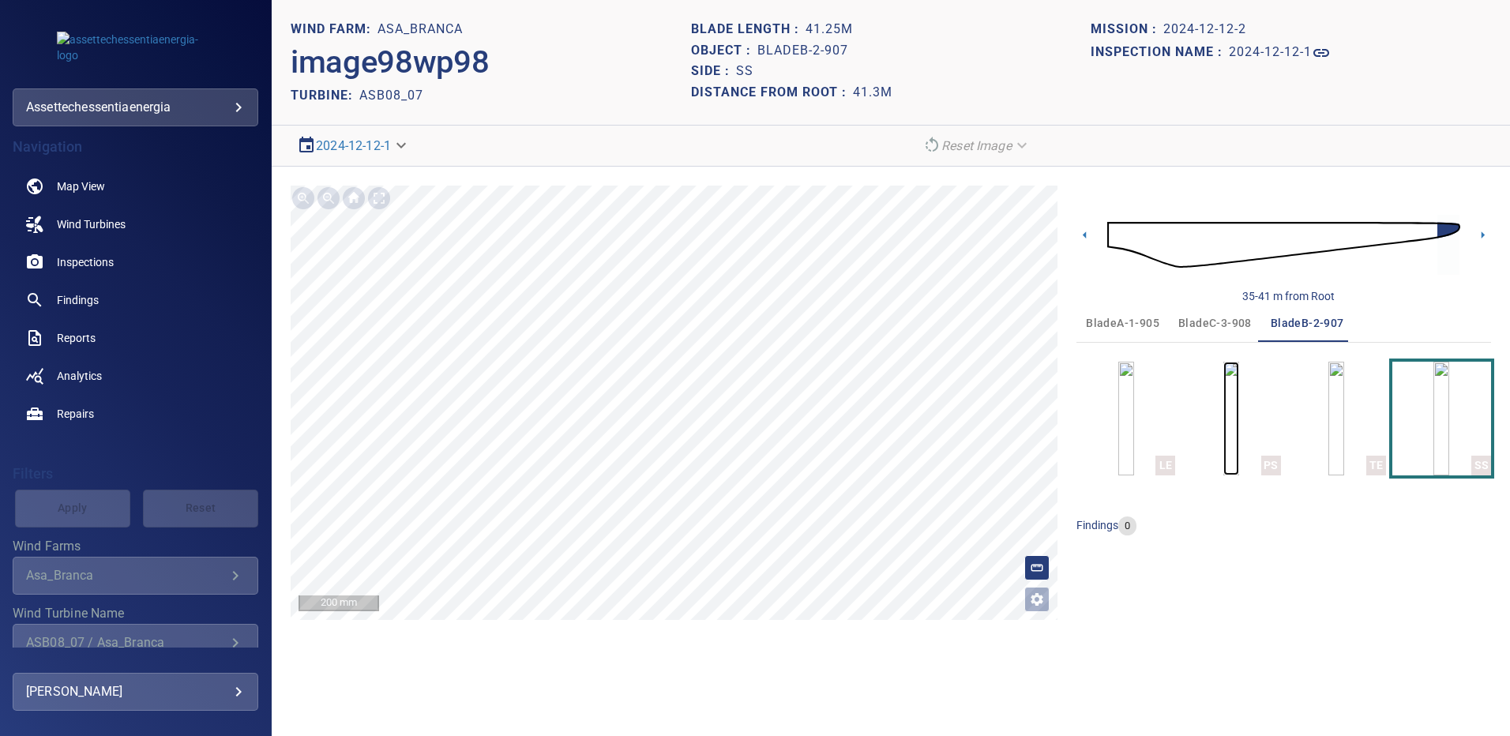
click at [1224, 419] on img "button" at bounding box center [1232, 419] width 16 height 114
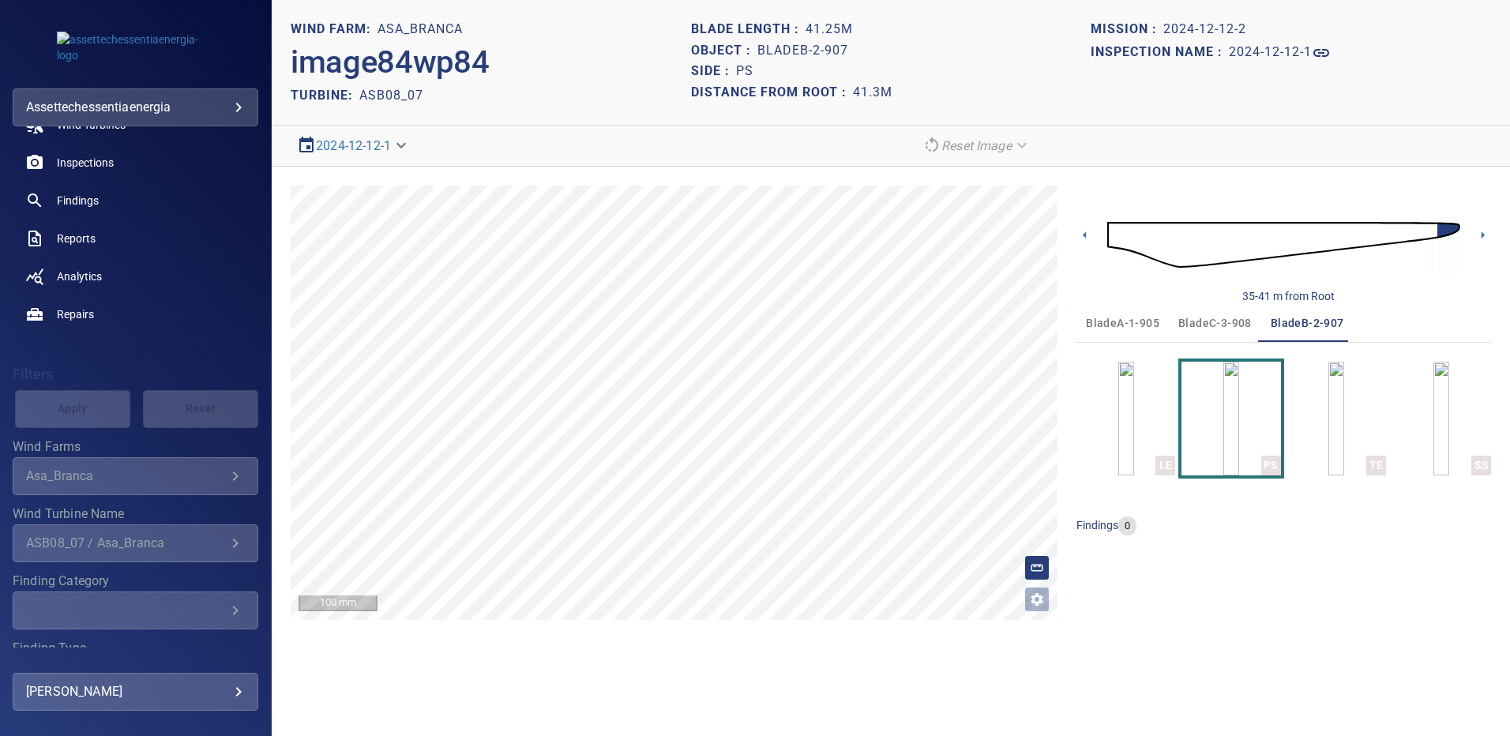
scroll to position [116, 0]
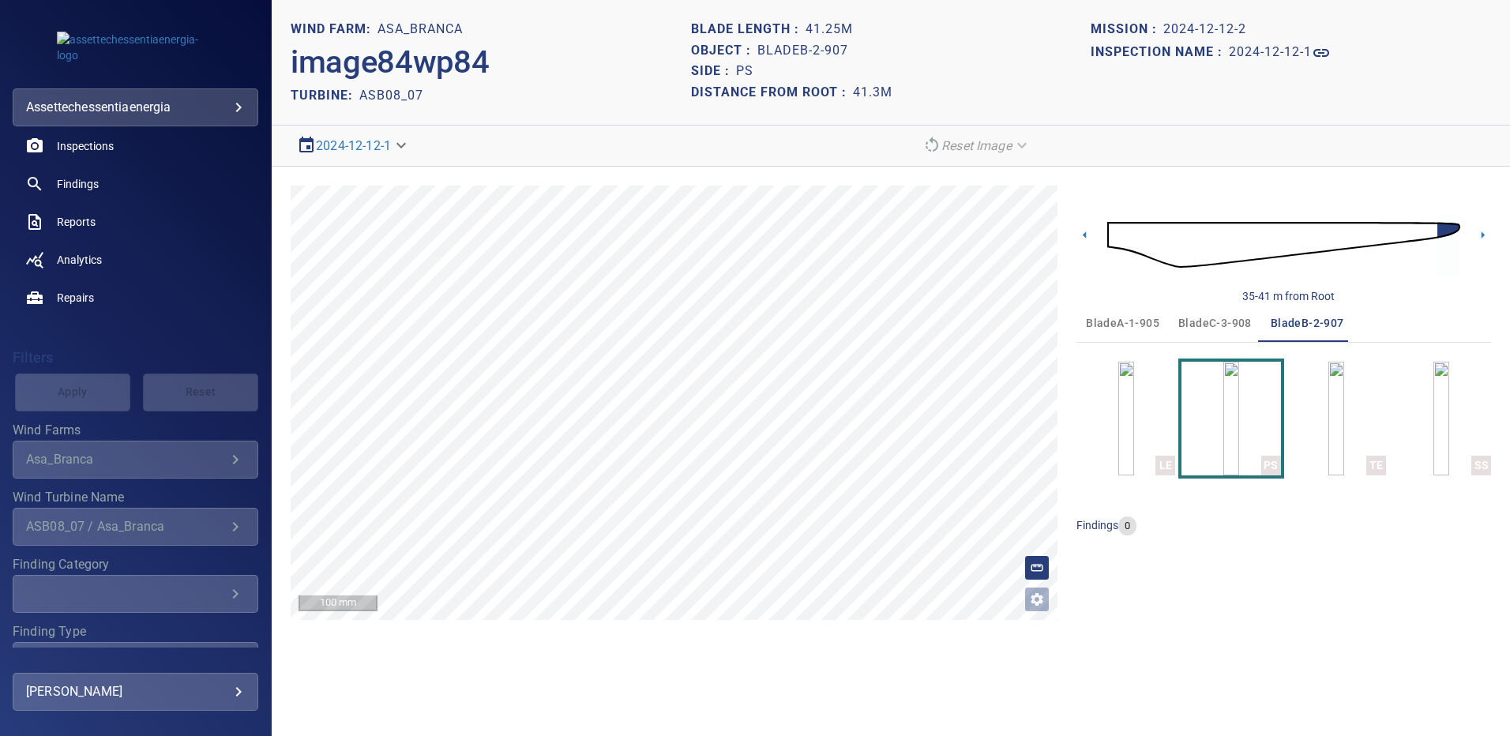
click at [226, 598] on icon "Finding Category" at bounding box center [235, 594] width 19 height 19
click at [228, 597] on icon "Finding Category" at bounding box center [235, 594] width 19 height 19
click at [226, 595] on icon "Finding Category" at bounding box center [235, 594] width 19 height 19
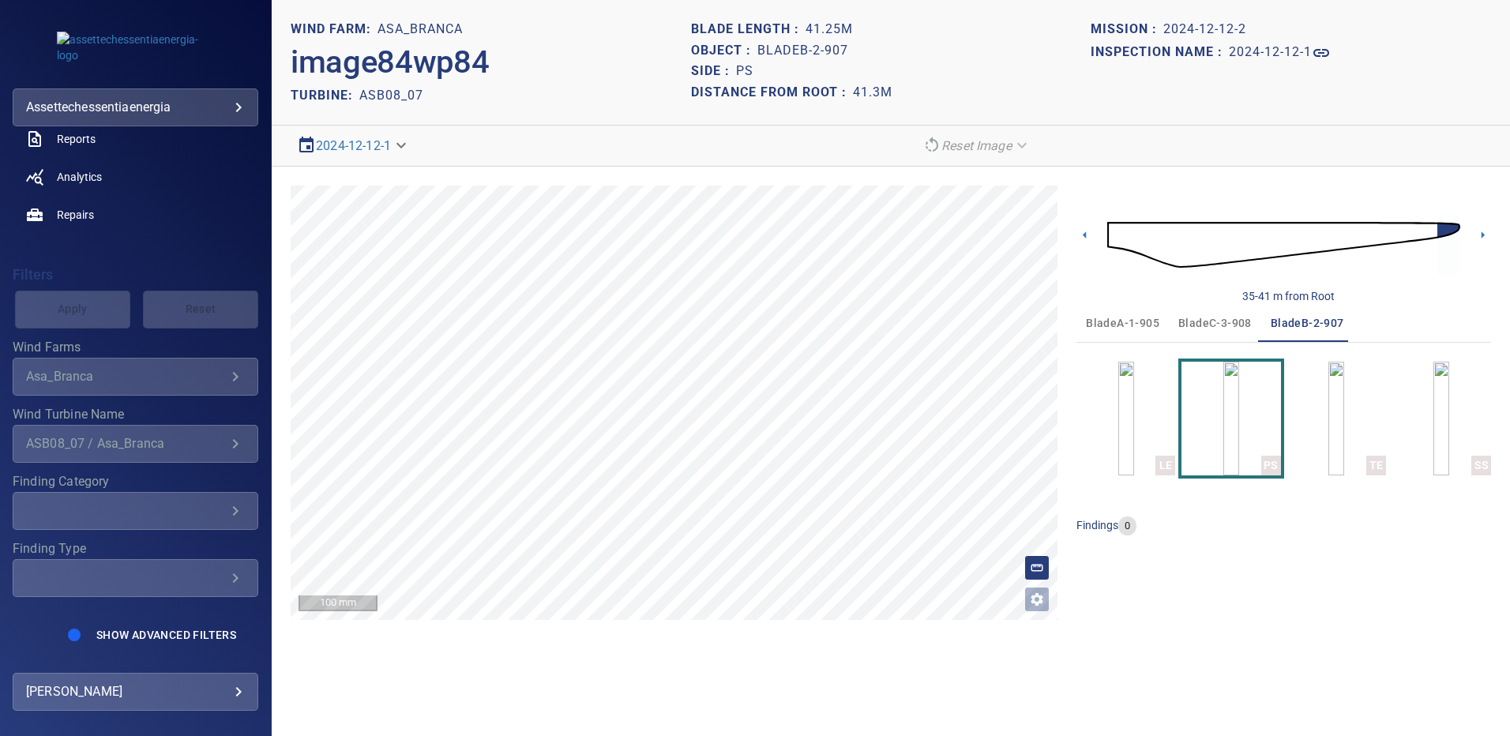
click at [226, 505] on icon "Finding Category" at bounding box center [235, 511] width 19 height 19
click at [233, 445] on icon "Wind Turbine Name" at bounding box center [236, 443] width 6 height 9
click at [228, 439] on icon "Wind Turbine Name" at bounding box center [235, 443] width 19 height 19
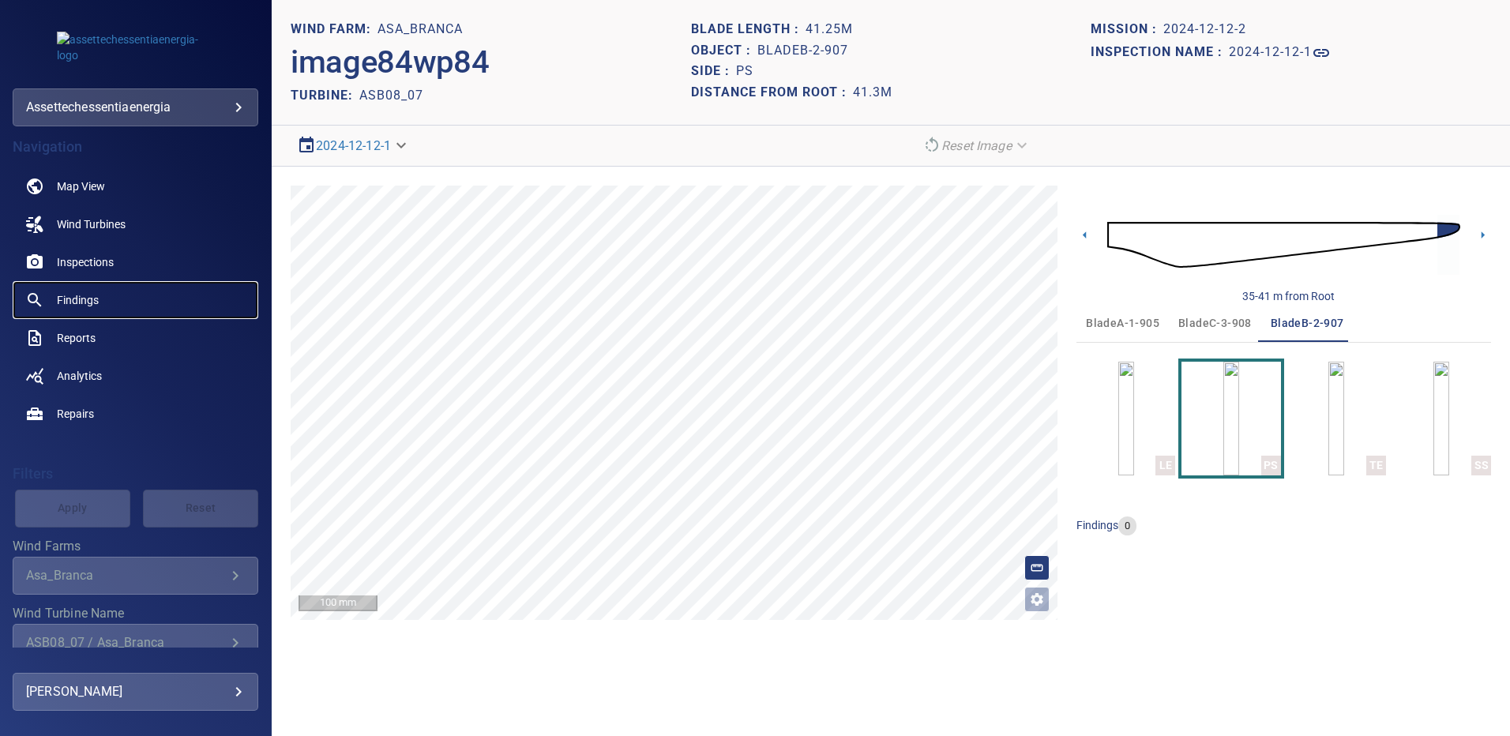
click at [89, 299] on span "Findings" at bounding box center [78, 300] width 42 height 16
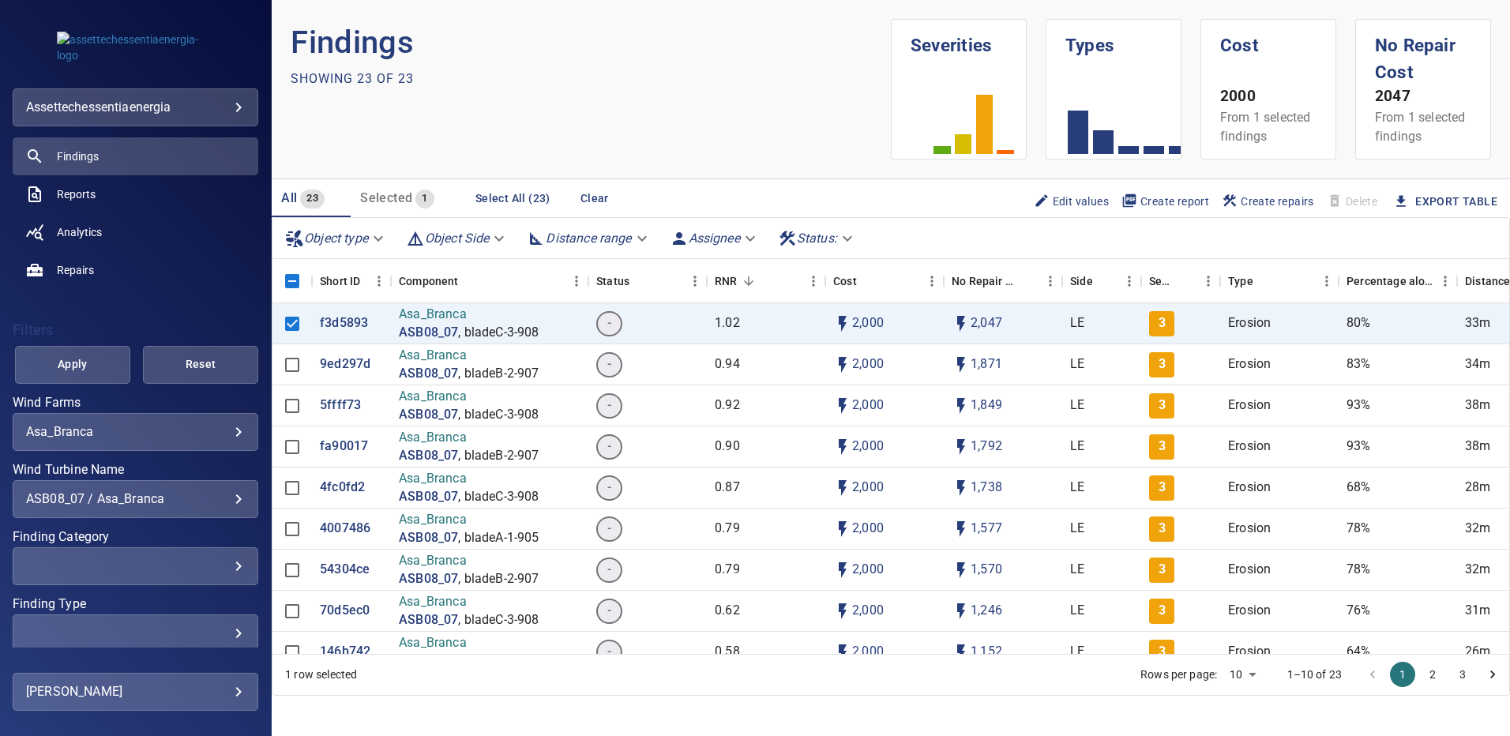
scroll to position [158, 0]
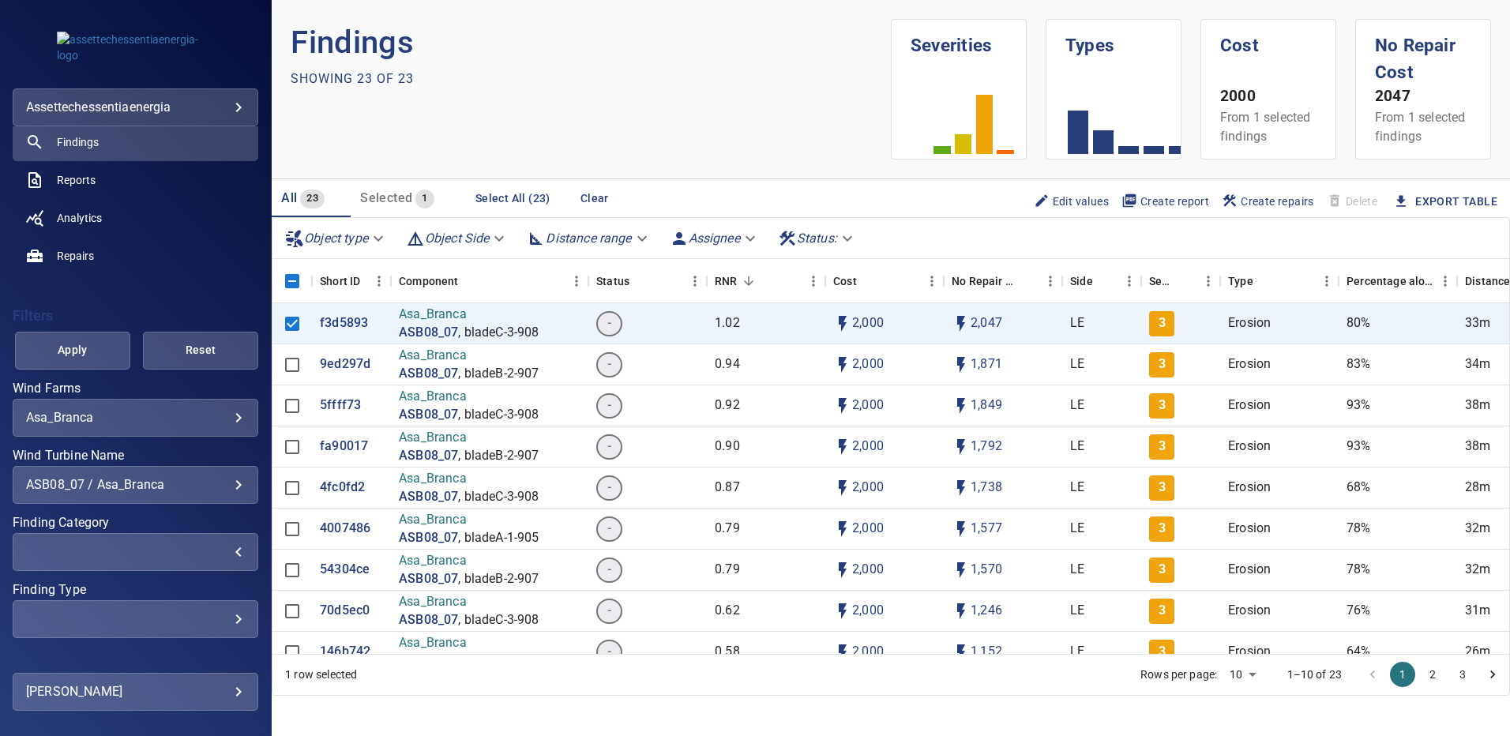
click at [227, 551] on div "​" at bounding box center [135, 551] width 219 height 15
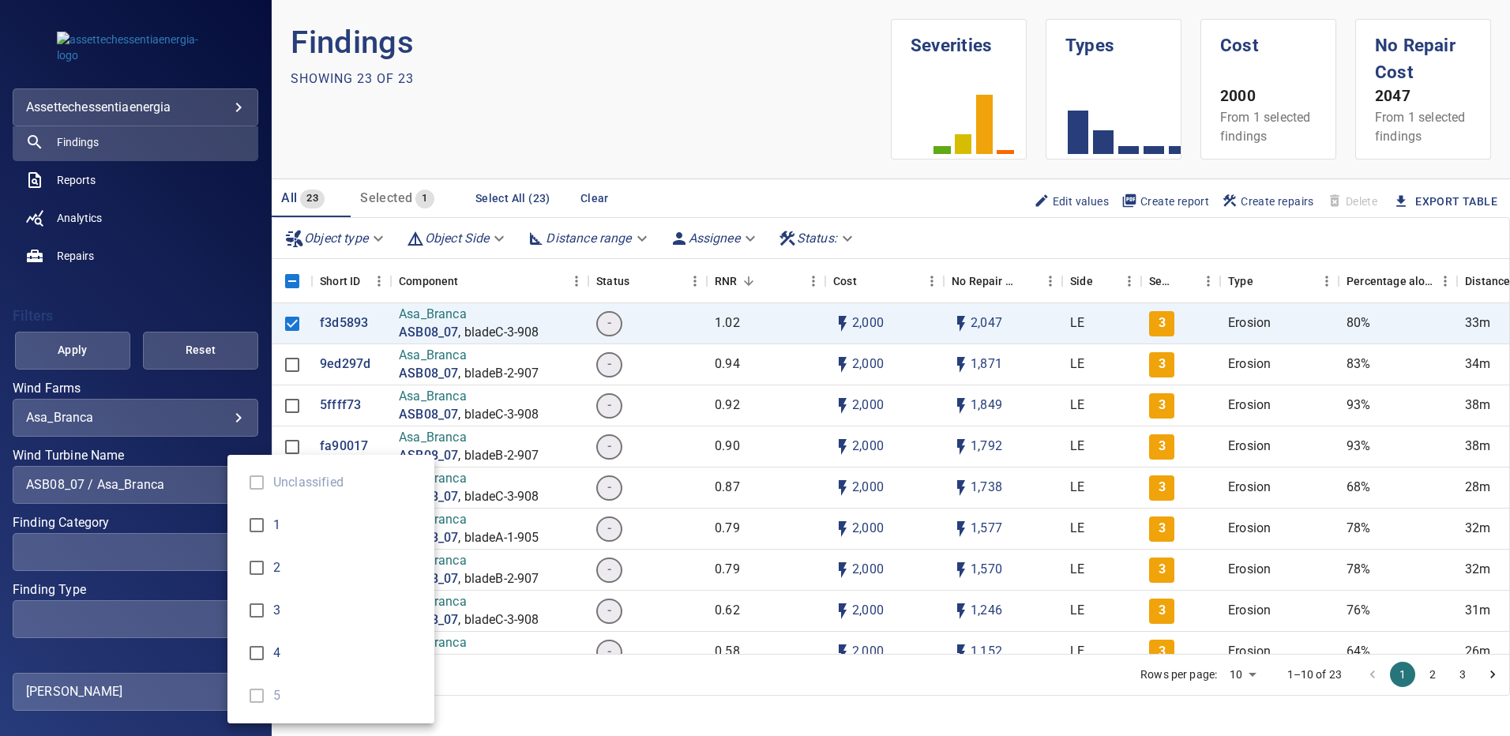
type input "*"
click at [85, 355] on div "Finding Category" at bounding box center [755, 368] width 1510 height 736
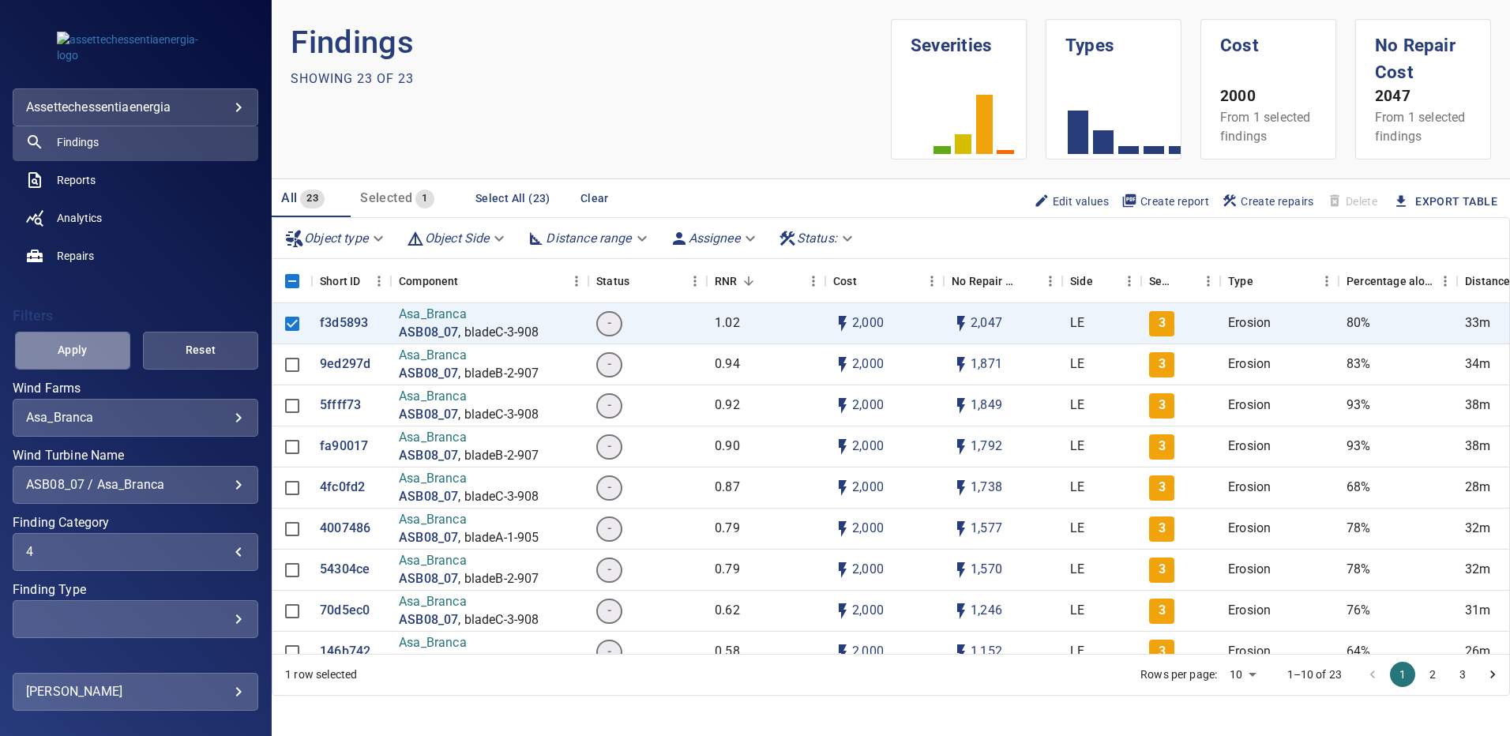
click at [85, 355] on span "Apply" at bounding box center [73, 350] width 76 height 20
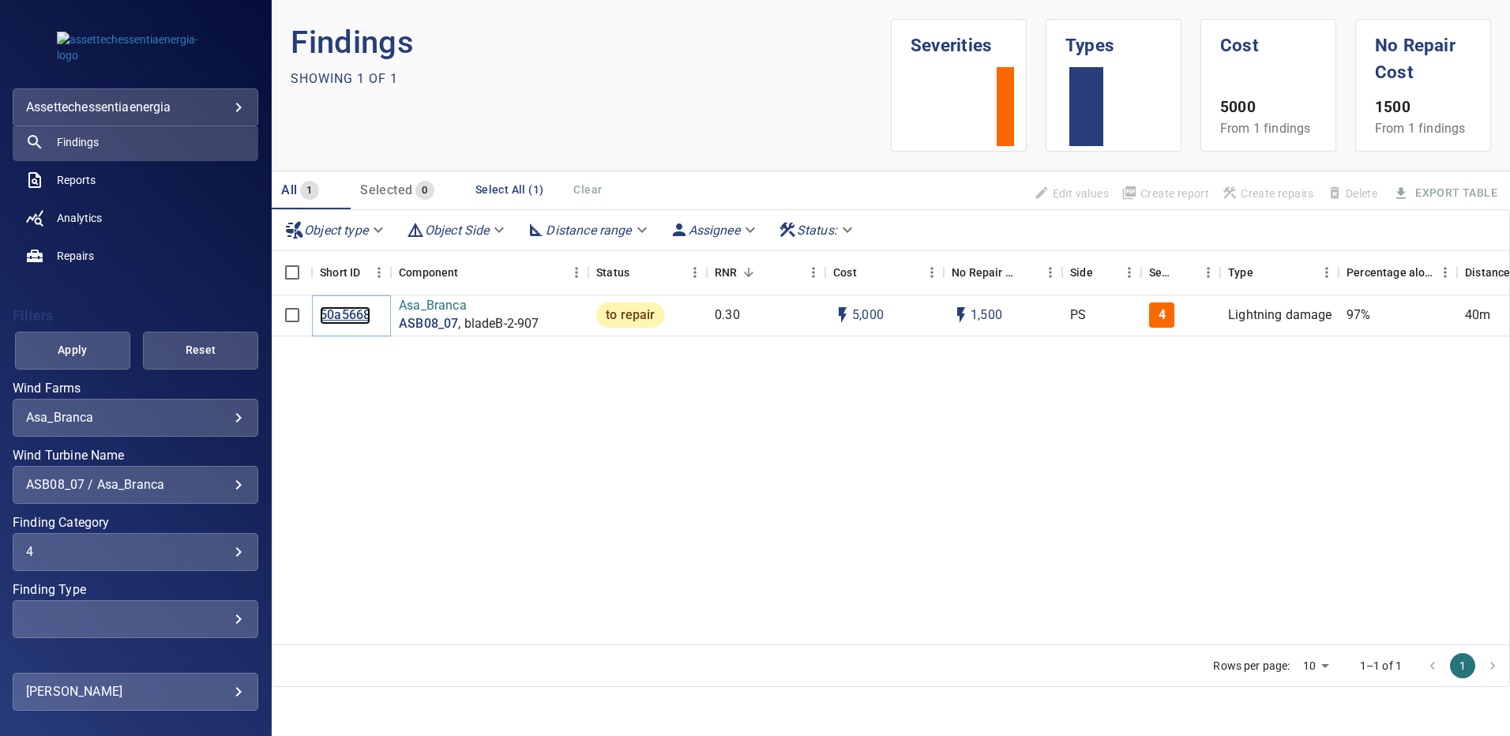
click at [340, 314] on p "50a5668" at bounding box center [345, 316] width 51 height 18
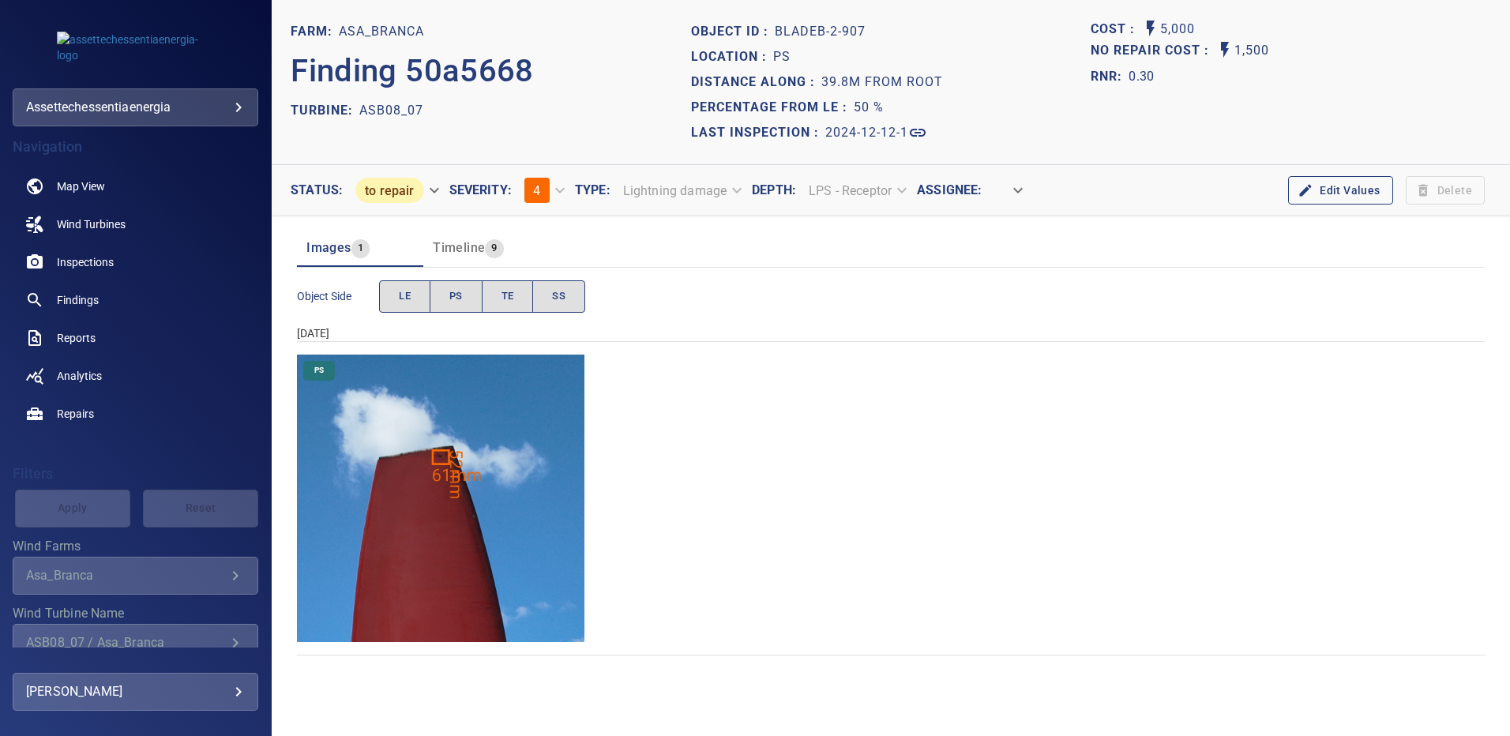
click at [431, 453] on img "Asa_Branca/ASB08_07/2024-12-12-1/2024-12-12-2/image83wp83.jpg" at bounding box center [441, 499] width 288 height 288
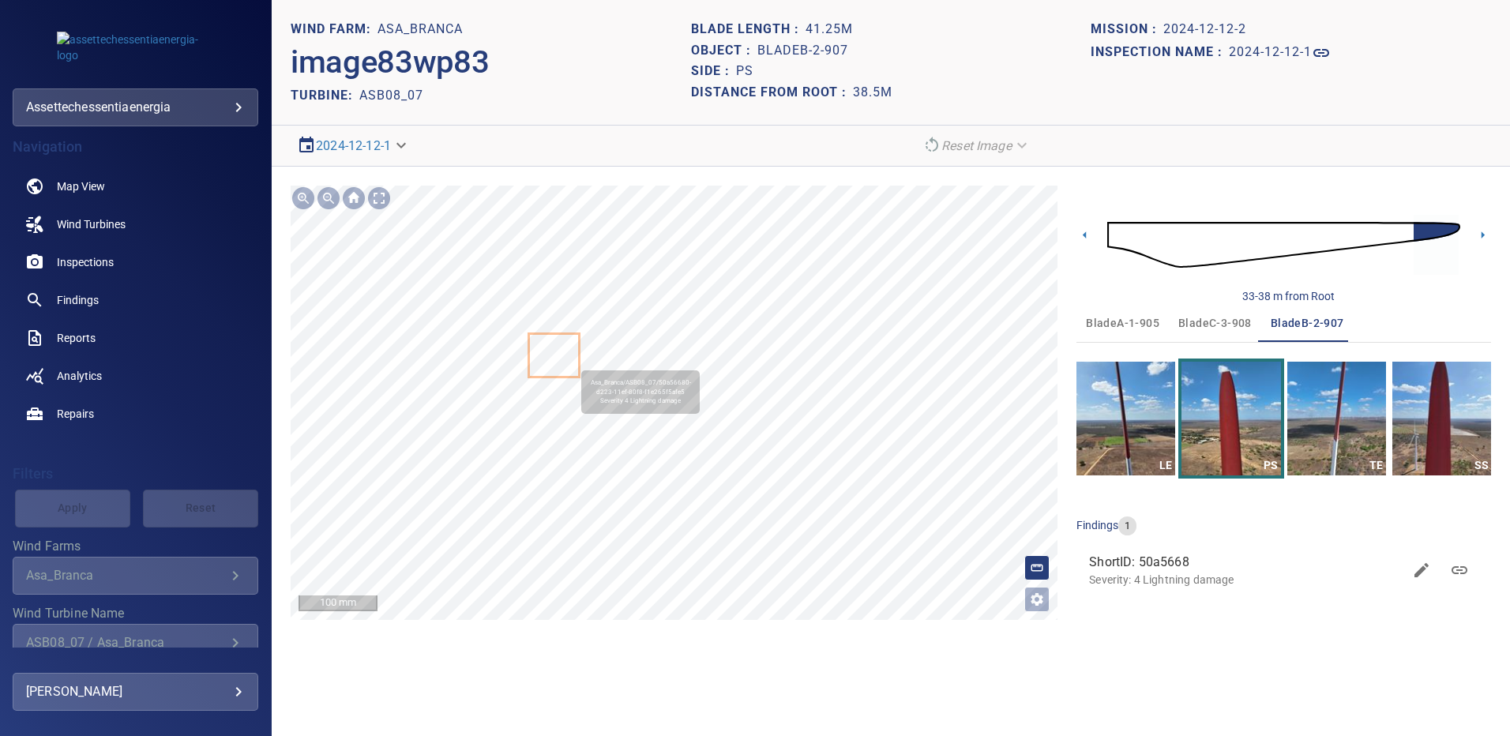
click at [567, 355] on icon at bounding box center [554, 355] width 48 height 41
